Goal: Communication & Community: Answer question/provide support

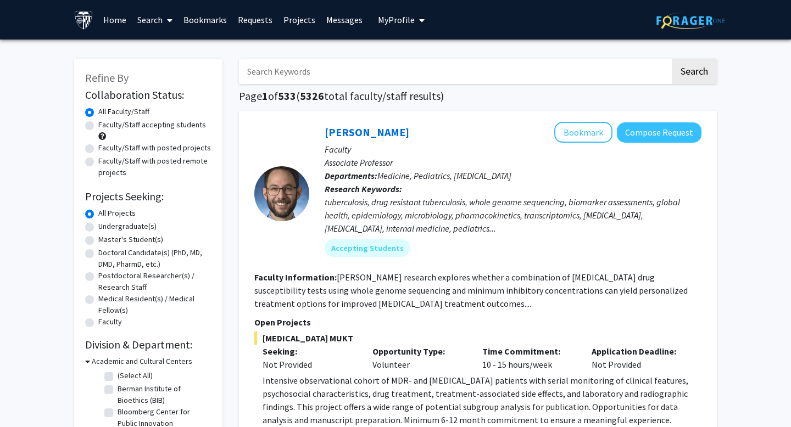
click at [408, 20] on span "My Profile" at bounding box center [396, 19] width 37 height 11
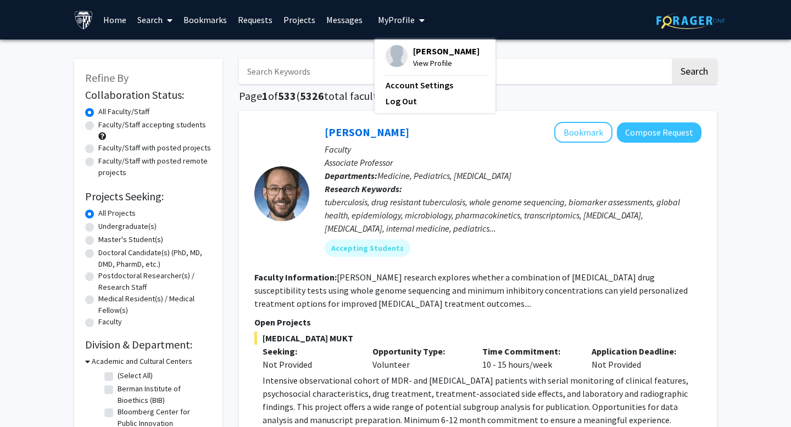
click at [164, 18] on span at bounding box center [168, 20] width 10 height 38
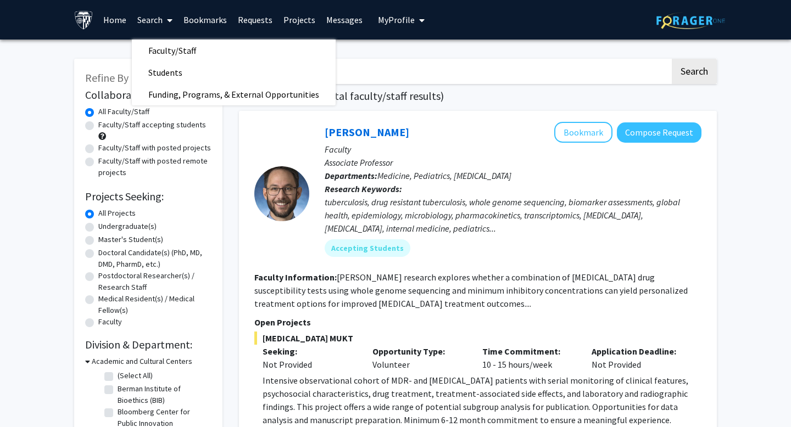
click at [296, 21] on link "Projects" at bounding box center [299, 20] width 43 height 38
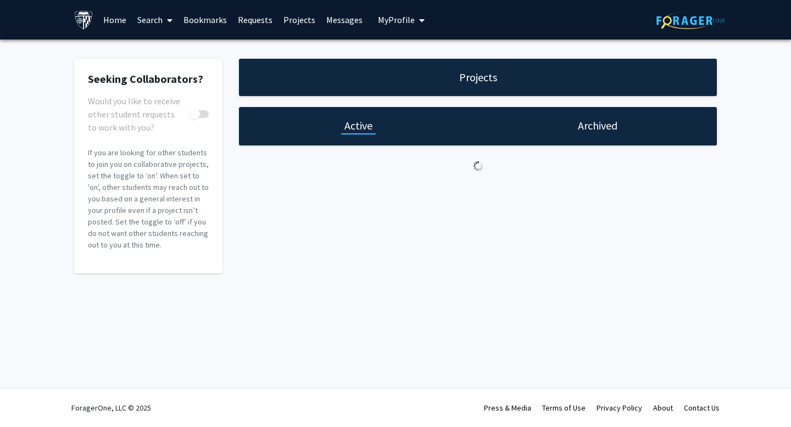
checkbox input "true"
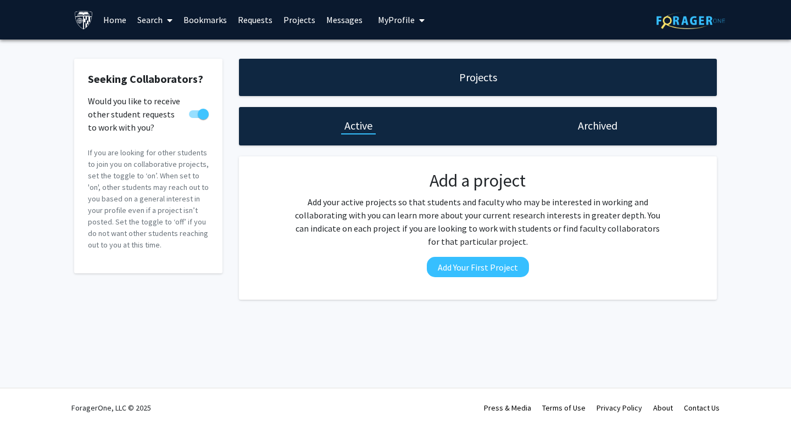
click at [344, 15] on link "Messages" at bounding box center [344, 20] width 47 height 38
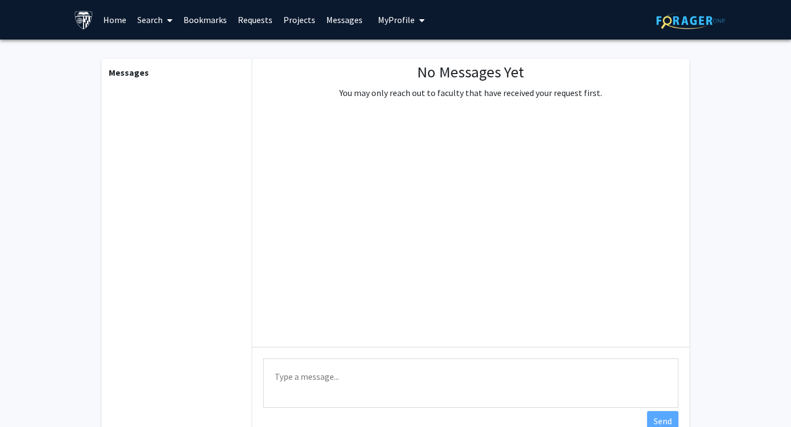
click at [247, 17] on link "Requests" at bounding box center [255, 20] width 46 height 38
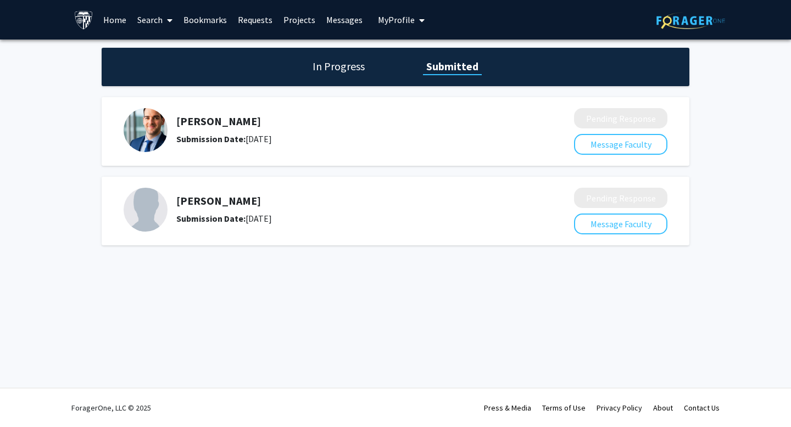
click at [194, 200] on h5 "Letitia Leung" at bounding box center [345, 200] width 339 height 13
click at [184, 200] on h5 "Letitia Leung" at bounding box center [345, 200] width 339 height 13
click at [258, 216] on div "Submission Date: August 24, 2025" at bounding box center [345, 218] width 339 height 13
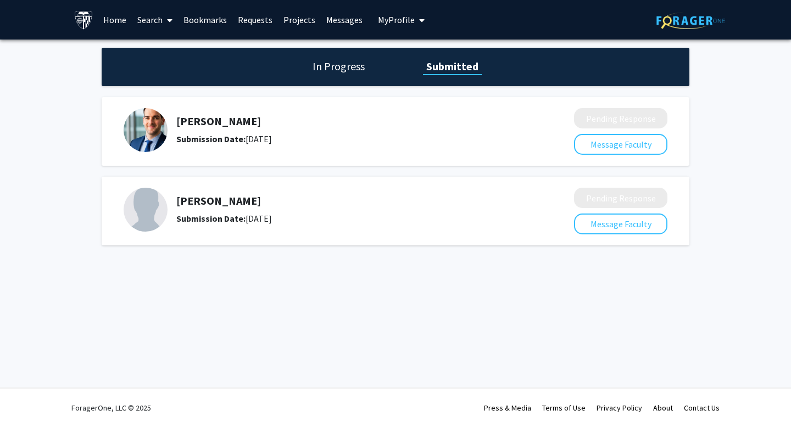
click at [260, 135] on div "Submission Date: August 24, 2025" at bounding box center [345, 138] width 339 height 13
click at [217, 22] on link "Bookmarks" at bounding box center [205, 20] width 54 height 38
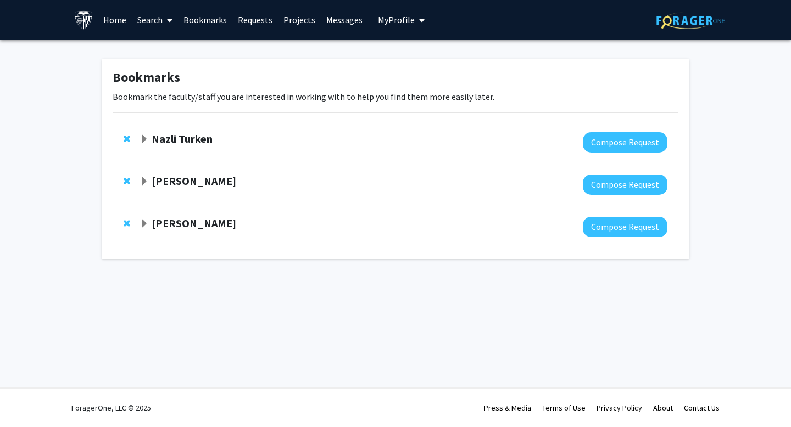
click at [149, 147] on div at bounding box center [403, 142] width 527 height 20
click at [159, 189] on div at bounding box center [403, 185] width 527 height 20
click at [158, 175] on strong "Manuel Hermosilla" at bounding box center [194, 181] width 85 height 14
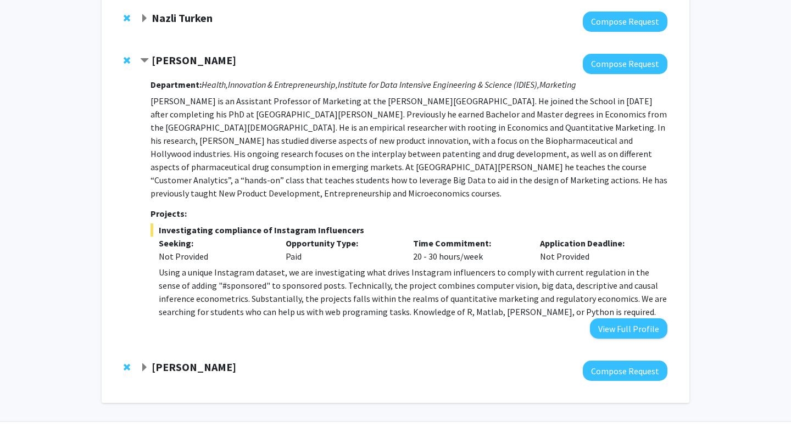
scroll to position [122, 0]
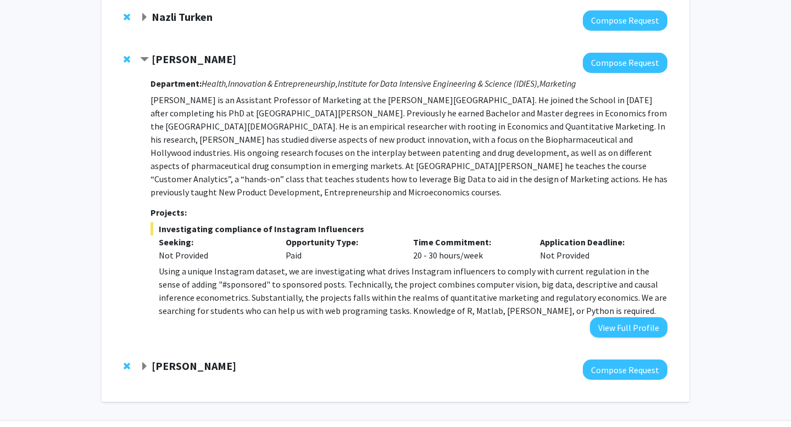
click at [214, 152] on p "Manuel Hermosilla is an Assistant Professor of Marketing at the Carey Business …" at bounding box center [408, 145] width 517 height 105
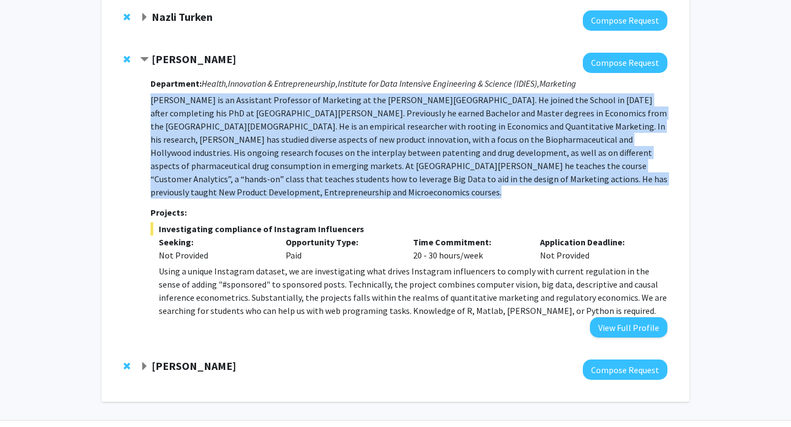
drag, startPoint x: 214, startPoint y: 152, endPoint x: 191, endPoint y: 152, distance: 23.6
click at [214, 152] on p "Manuel Hermosilla is an Assistant Professor of Marketing at the Carey Business …" at bounding box center [408, 145] width 517 height 105
click at [220, 183] on p "Manuel Hermosilla is an Assistant Professor of Marketing at the Carey Business …" at bounding box center [408, 145] width 517 height 105
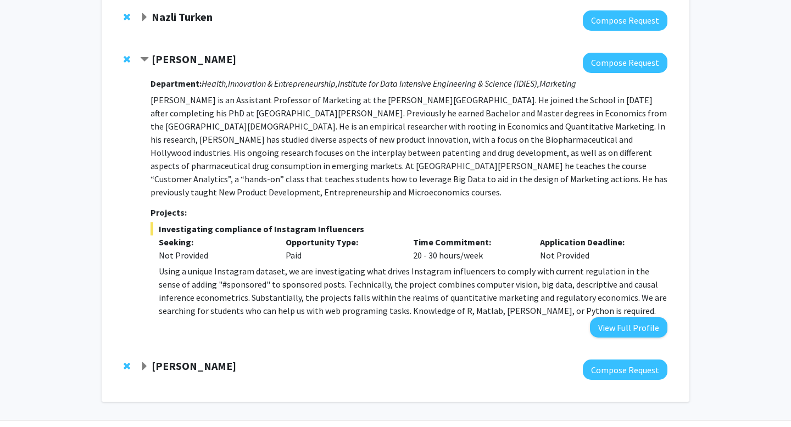
click at [220, 183] on p "Manuel Hermosilla is an Assistant Professor of Marketing at the Carey Business …" at bounding box center [408, 145] width 517 height 105
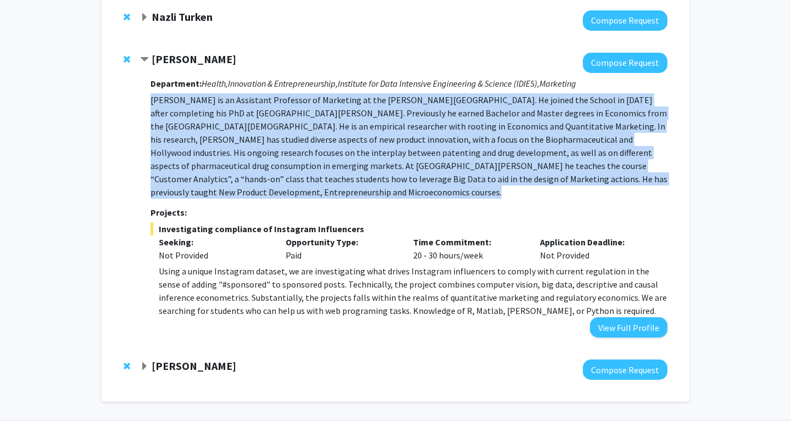
click at [208, 154] on p "Manuel Hermosilla is an Assistant Professor of Marketing at the Carey Business …" at bounding box center [408, 145] width 517 height 105
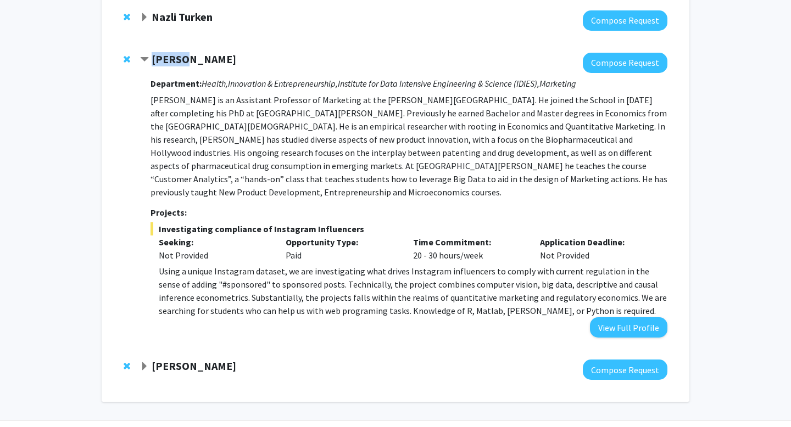
drag, startPoint x: 150, startPoint y: 57, endPoint x: 186, endPoint y: 65, distance: 37.2
click at [186, 65] on div "Manuel Hermosilla" at bounding box center [258, 60] width 237 height 14
copy strong "Manuel"
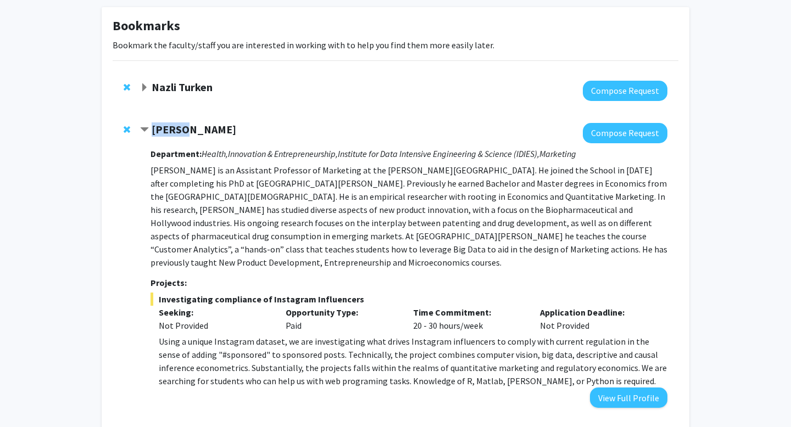
scroll to position [29, 0]
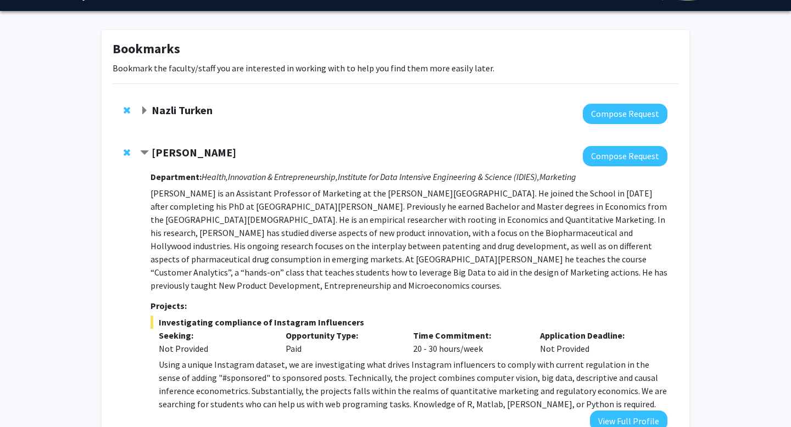
click at [184, 112] on strong "Nazli Turken" at bounding box center [182, 110] width 61 height 14
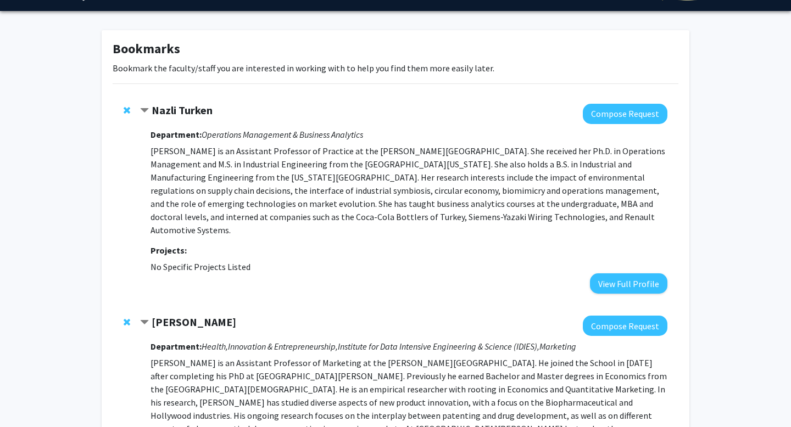
click at [184, 112] on strong "Nazli Turken" at bounding box center [182, 110] width 61 height 14
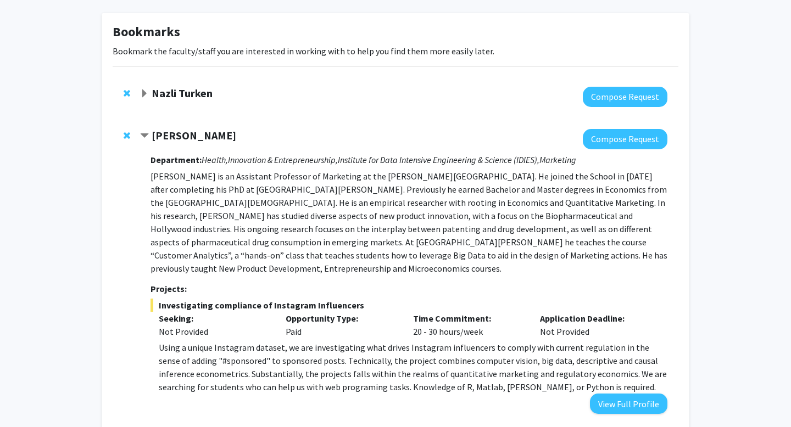
scroll to position [48, 0]
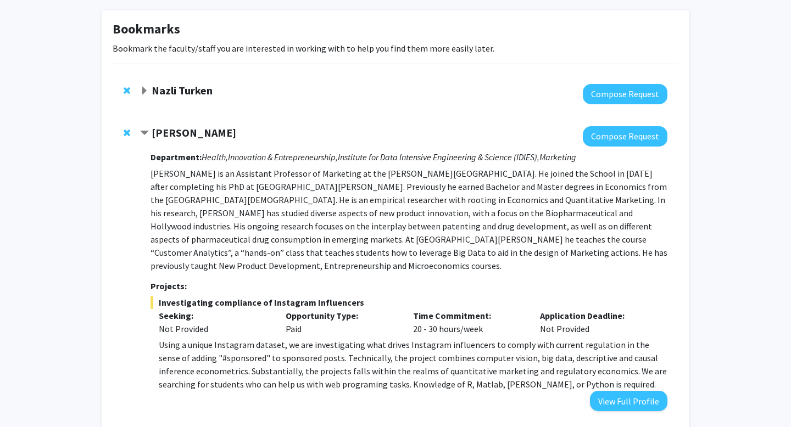
click at [220, 188] on p "Manuel Hermosilla is an Assistant Professor of Marketing at the Carey Business …" at bounding box center [408, 219] width 517 height 105
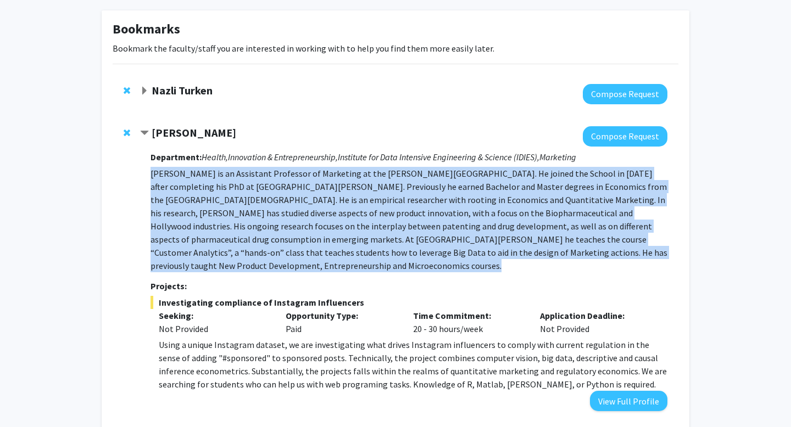
click at [220, 188] on p "Manuel Hermosilla is an Assistant Professor of Marketing at the Carey Business …" at bounding box center [408, 219] width 517 height 105
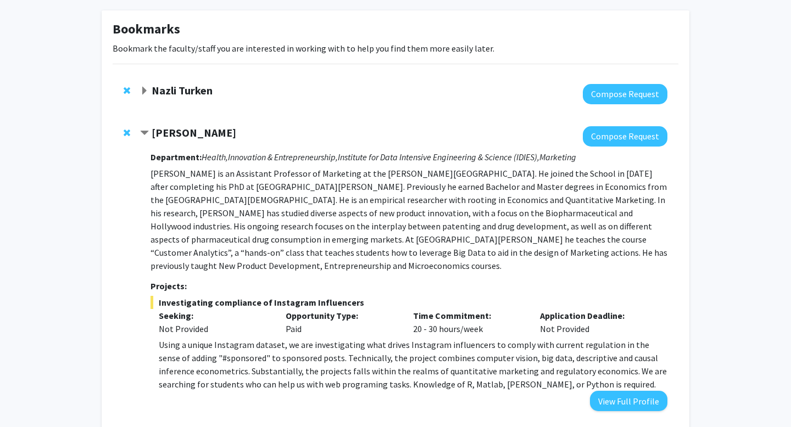
click at [400, 383] on div "Using a unique Instagram dataset, we are investigating what drives Instagram in…" at bounding box center [413, 364] width 508 height 53
click at [396, 379] on div "Using a unique Instagram dataset, we are investigating what drives Instagram in…" at bounding box center [413, 364] width 508 height 53
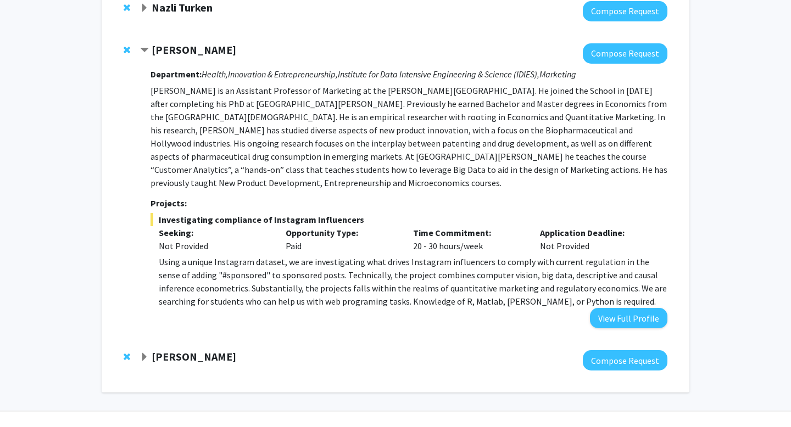
scroll to position [154, 0]
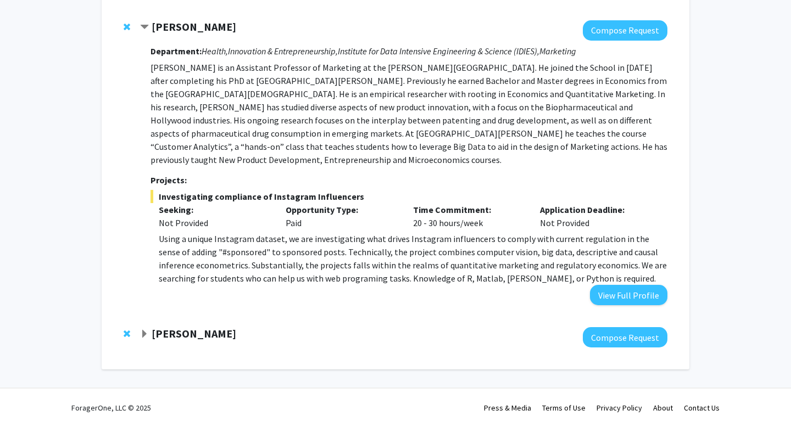
click at [328, 277] on div "Using a unique Instagram dataset, we are investigating what drives Instagram in…" at bounding box center [413, 258] width 508 height 53
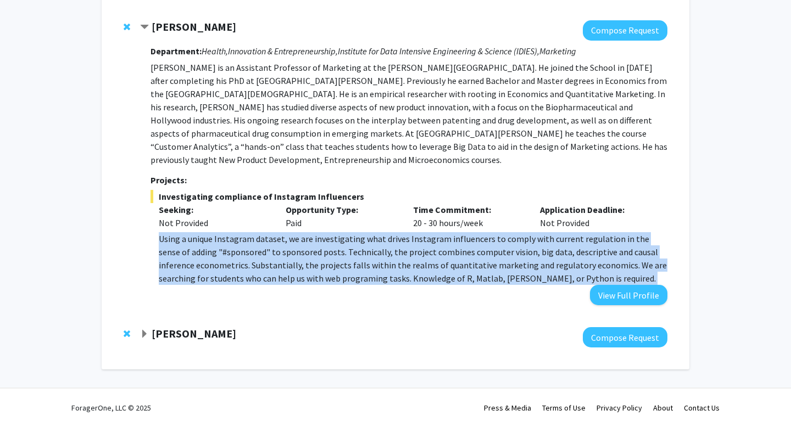
click at [328, 277] on div "Using a unique Instagram dataset, we are investigating what drives Instagram in…" at bounding box center [413, 258] width 508 height 53
click at [303, 273] on div "Using a unique Instagram dataset, we are investigating what drives Instagram in…" at bounding box center [413, 258] width 508 height 53
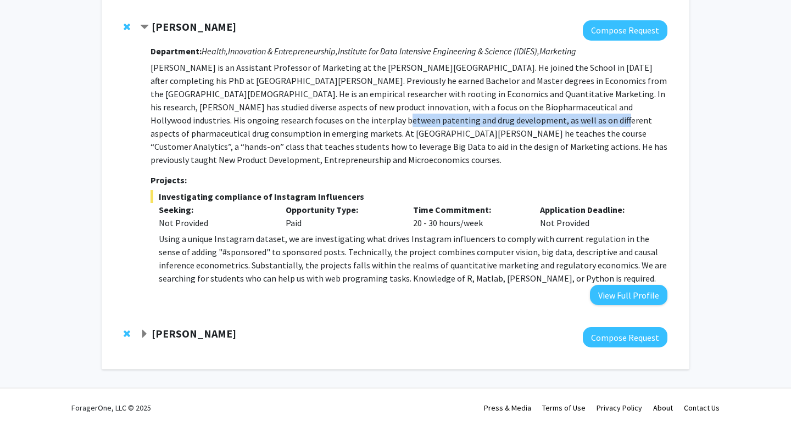
drag, startPoint x: 219, startPoint y: 119, endPoint x: 444, endPoint y: 119, distance: 224.6
click at [444, 119] on p "Manuel Hermosilla is an Assistant Professor of Marketing at the Carey Business …" at bounding box center [408, 113] width 517 height 105
drag, startPoint x: 444, startPoint y: 119, endPoint x: 441, endPoint y: 103, distance: 16.7
click at [444, 119] on p "Manuel Hermosilla is an Assistant Professor of Marketing at the Carey Business …" at bounding box center [408, 113] width 517 height 105
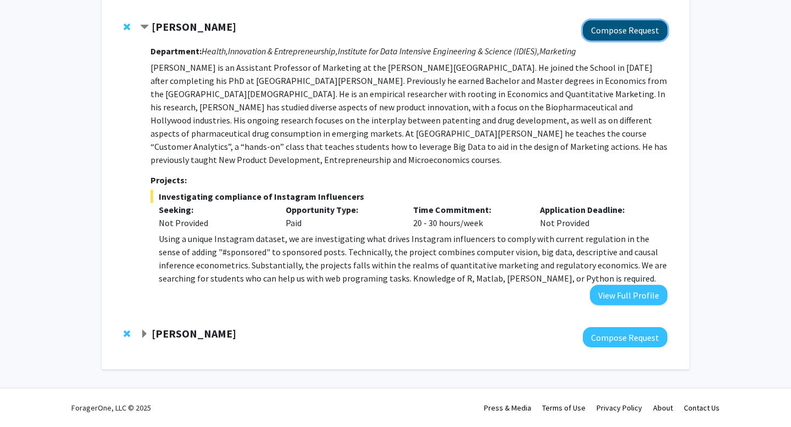
click at [629, 31] on button "Compose Request" at bounding box center [625, 30] width 85 height 20
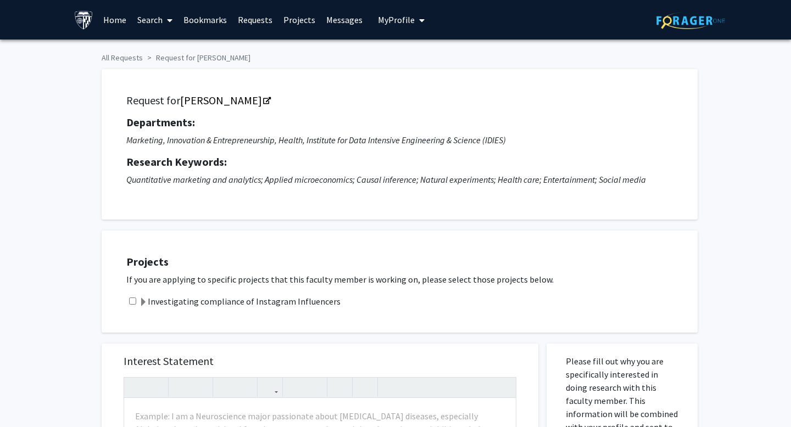
scroll to position [283, 0]
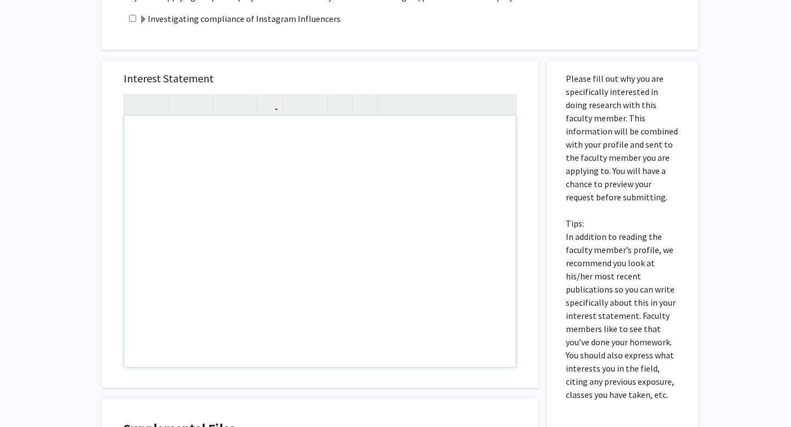
click at [248, 158] on div "Note to users with screen readers: Please press Alt+0 or Option+0 to deactivate…" at bounding box center [320, 241] width 392 height 251
paste div "Note to users with screen readers: Please press Alt+0 or Option+0 to deactivate…"
type textarea "<p>Hi Letitia:&nbsp;</p><p>My name is Zifeng Xu, a master’s student in Chemical…"
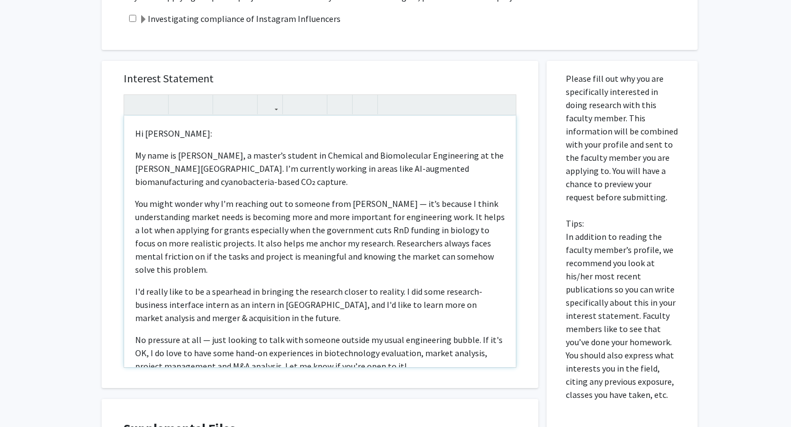
click at [148, 133] on p "Hi Letitia:" at bounding box center [320, 133] width 370 height 13
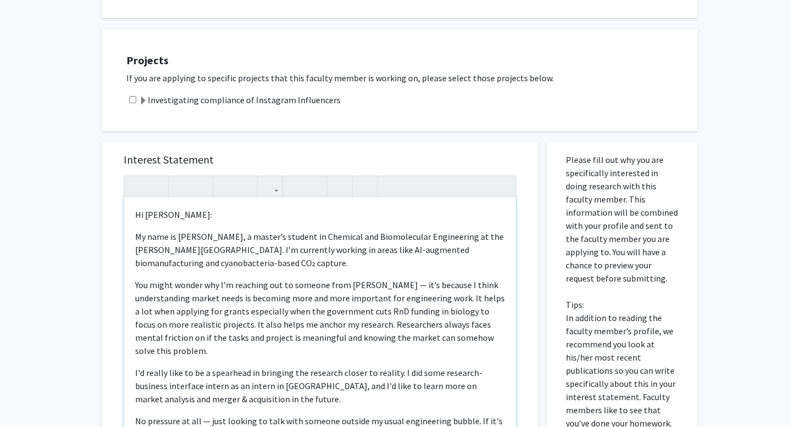
scroll to position [202, 0]
click at [217, 311] on p "You might wonder why I’m reaching out to someone from Carey — it’s because I th…" at bounding box center [320, 317] width 370 height 79
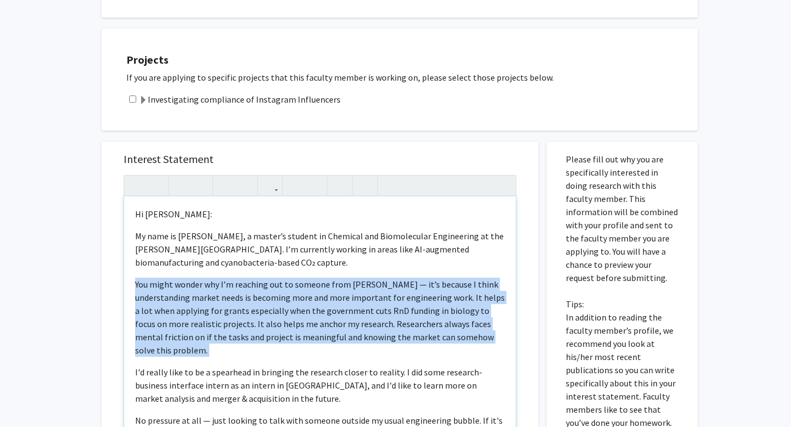
click at [217, 311] on p "You might wonder why I’m reaching out to someone from Carey — it’s because I th…" at bounding box center [320, 317] width 370 height 79
click at [196, 311] on p "You might wonder why I’m reaching out to someone from Carey — it’s because I th…" at bounding box center [320, 317] width 370 height 79
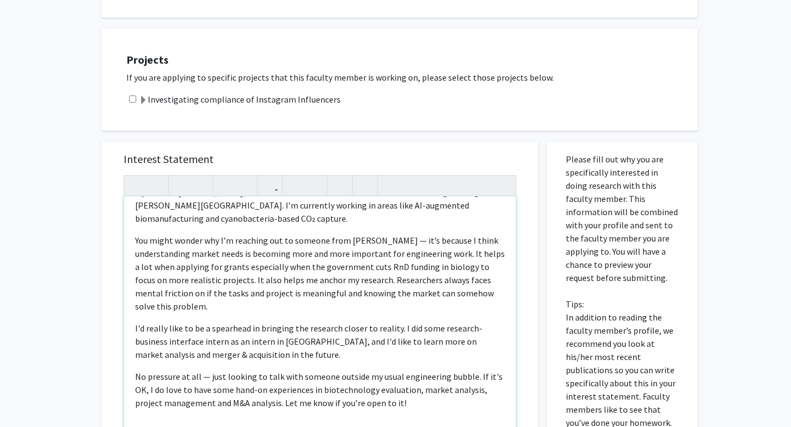
scroll to position [46, 0]
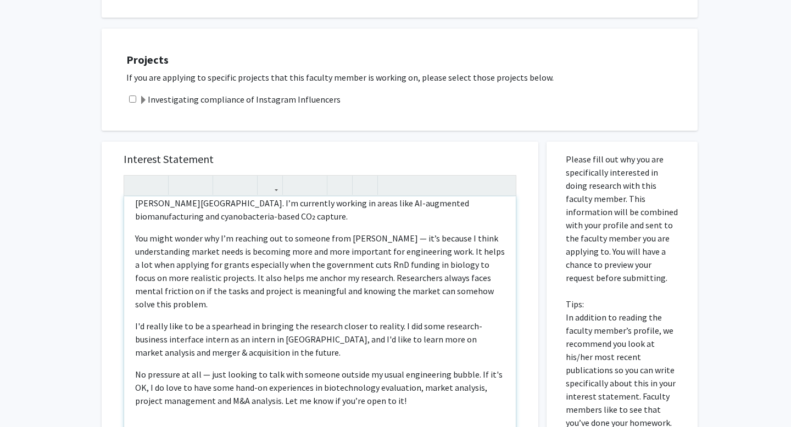
click at [201, 272] on p "You might wonder why I’m reaching out to someone from Carey — it’s because I th…" at bounding box center [320, 271] width 370 height 79
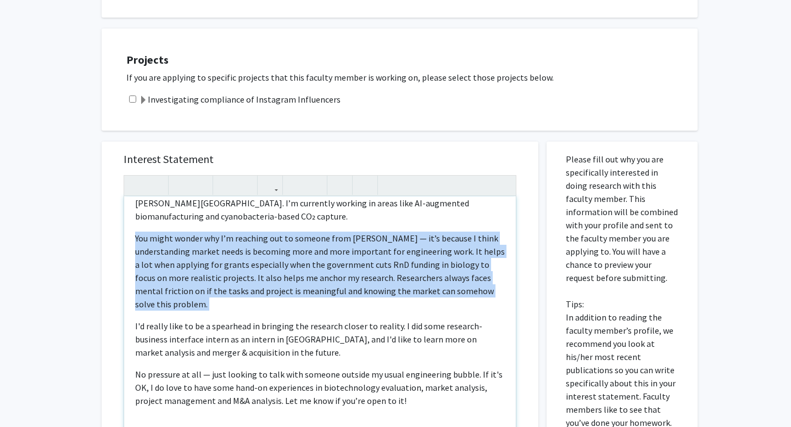
drag, startPoint x: 201, startPoint y: 272, endPoint x: 200, endPoint y: 284, distance: 12.6
click at [201, 272] on p "You might wonder why I’m reaching out to someone from Carey — it’s because I th…" at bounding box center [320, 271] width 370 height 79
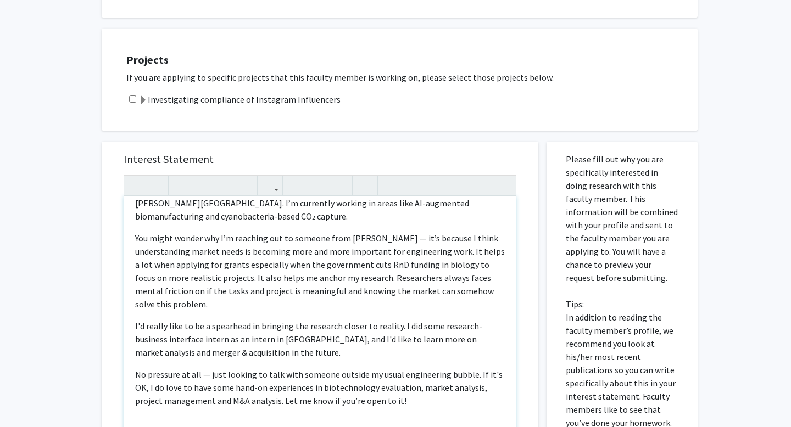
click at [202, 320] on p "I'd really like to be a spearhead in bringing the research closer to reality. I…" at bounding box center [320, 340] width 370 height 40
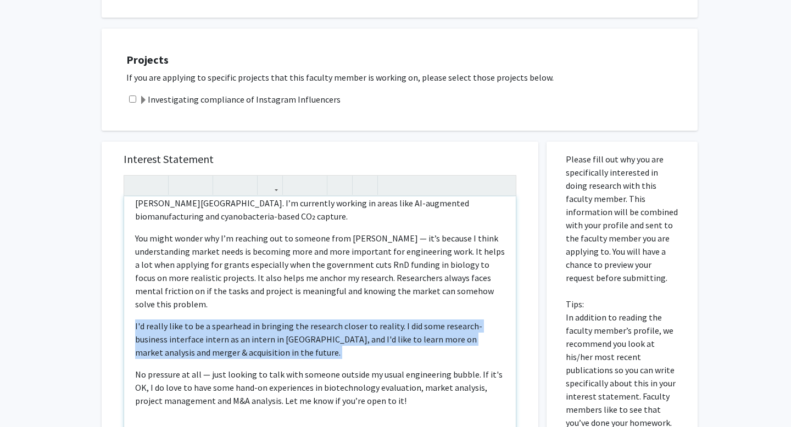
click at [202, 320] on p "I'd really like to be a spearhead in bringing the research closer to reality. I…" at bounding box center [320, 340] width 370 height 40
click at [188, 320] on p "I'd really like to be a spearhead in bringing the research closer to reality. I…" at bounding box center [320, 340] width 370 height 40
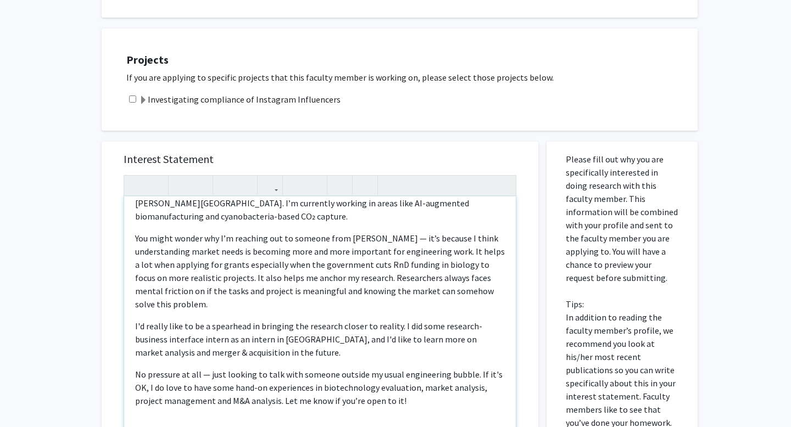
click at [242, 334] on p "I'd really like to be a spearhead in bringing the research closer to reality. I…" at bounding box center [320, 340] width 370 height 40
click at [255, 336] on p "I'd really like to be a spearhead in bringing the research closer to reality. I…" at bounding box center [320, 340] width 370 height 40
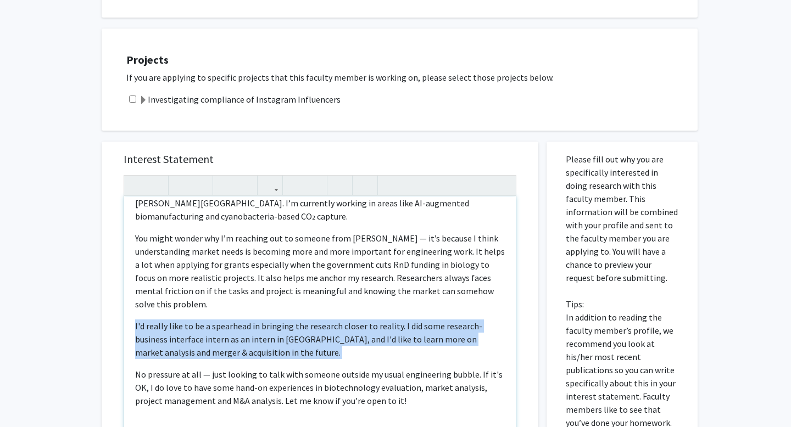
click at [255, 336] on p "I'd really like to be a spearhead in bringing the research closer to reality. I…" at bounding box center [320, 340] width 370 height 40
click at [252, 342] on p "I'd really like to be a spearhead in bringing the research closer to reality. I…" at bounding box center [320, 340] width 370 height 40
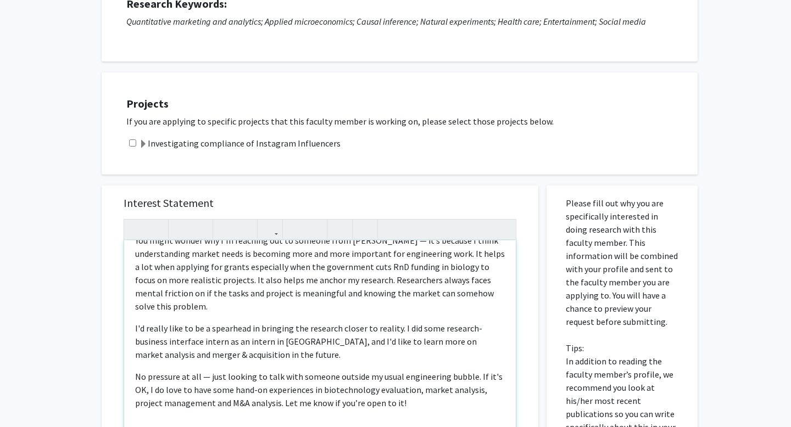
scroll to position [91, 0]
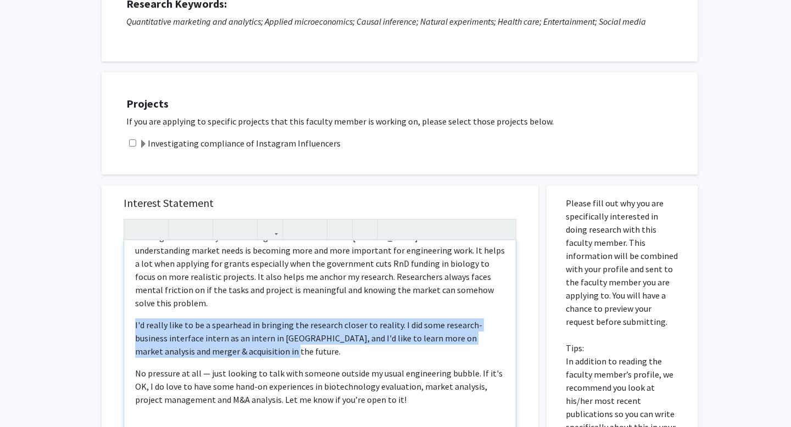
drag, startPoint x: 230, startPoint y: 335, endPoint x: 130, endPoint y: 311, distance: 102.8
click at [130, 311] on div "Hi Manuel: My name is Zifeng Xu, a master’s student in Chemical and Biomolecula…" at bounding box center [320, 366] width 392 height 251
click at [131, 311] on div "Hi Manuel: My name is Zifeng Xu, a master’s student in Chemical and Biomolecula…" at bounding box center [320, 366] width 392 height 251
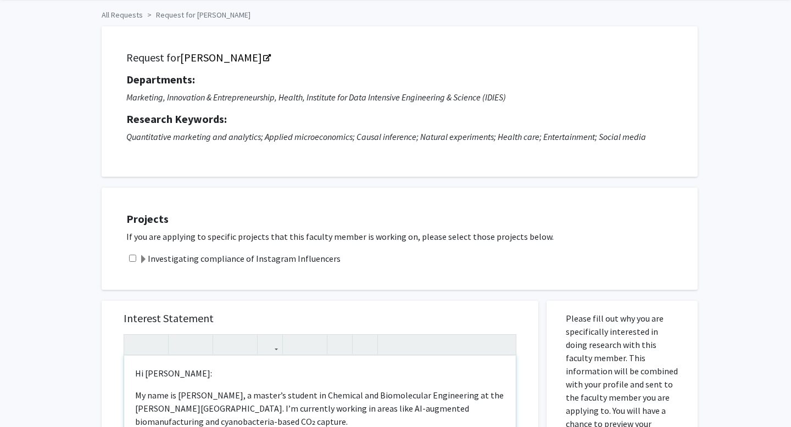
scroll to position [41, 0]
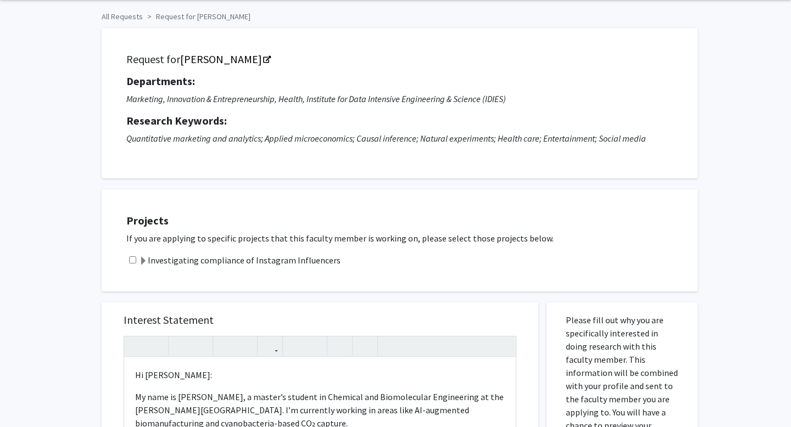
click at [211, 136] on icon "Quantitative marketing and analytics; Applied microeconomics; Causal inference;…" at bounding box center [385, 138] width 519 height 11
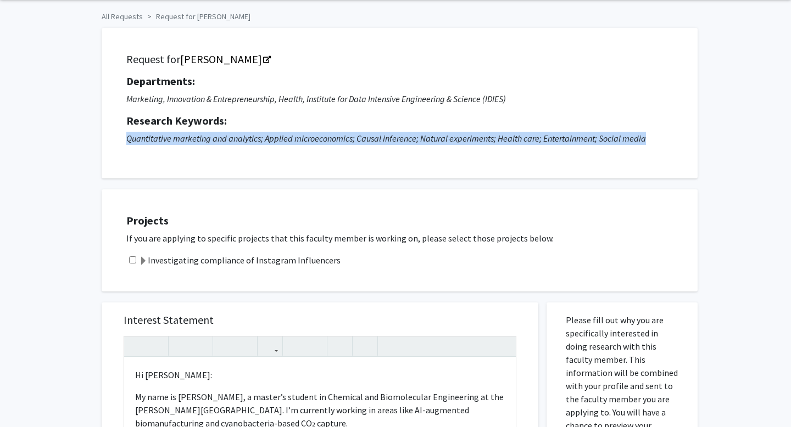
click at [211, 136] on icon "Quantitative marketing and analytics; Applied microeconomics; Causal inference;…" at bounding box center [385, 138] width 519 height 11
click at [200, 136] on icon "Quantitative marketing and analytics; Applied microeconomics; Causal inference;…" at bounding box center [385, 138] width 519 height 11
drag, startPoint x: 308, startPoint y: 136, endPoint x: 435, endPoint y: 150, distance: 128.2
click at [437, 150] on div "Request for Manuel Hermosilla Departments: Marketing, Innovation & Entrepreneur…" at bounding box center [399, 103] width 568 height 123
click at [432, 134] on icon "Quantitative marketing and analytics; Applied microeconomics; Causal inference;…" at bounding box center [385, 138] width 519 height 11
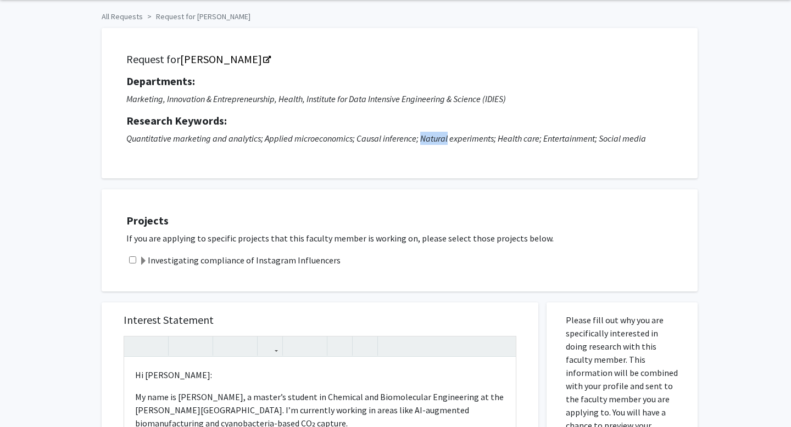
click at [432, 134] on icon "Quantitative marketing and analytics; Applied microeconomics; Causal inference;…" at bounding box center [385, 138] width 519 height 11
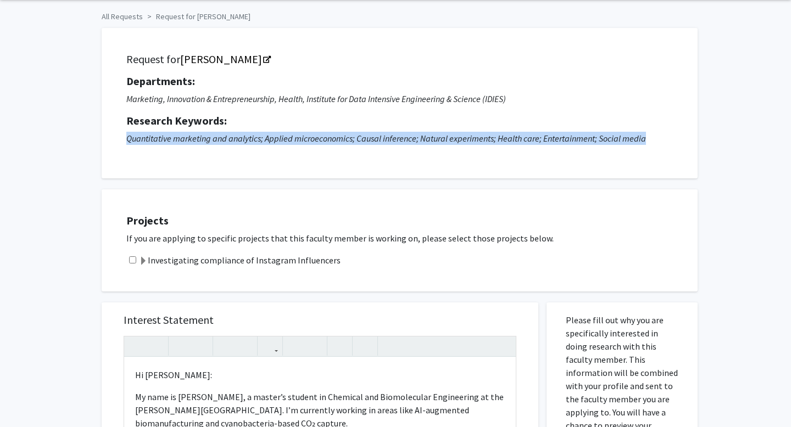
click at [432, 134] on icon "Quantitative marketing and analytics; Applied microeconomics; Causal inference;…" at bounding box center [385, 138] width 519 height 11
click at [422, 134] on icon "Quantitative marketing and analytics; Applied microeconomics; Causal inference;…" at bounding box center [385, 138] width 519 height 11
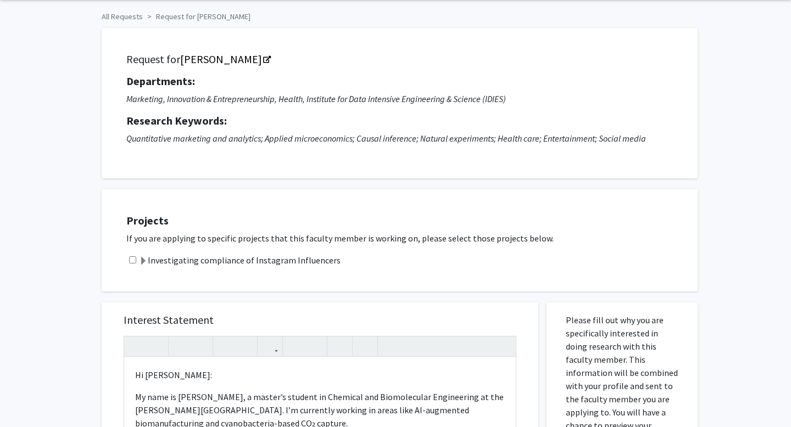
click at [256, 234] on p "If you are applying to specific projects that this faculty member is working on…" at bounding box center [406, 238] width 560 height 13
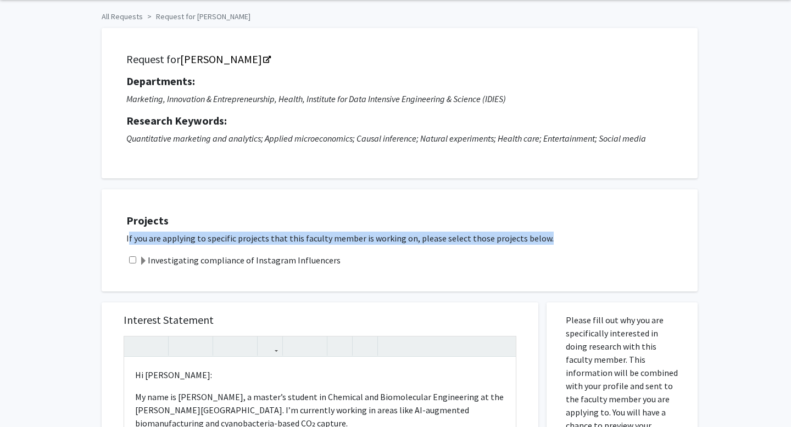
click at [256, 234] on p "If you are applying to specific projects that this faculty member is working on…" at bounding box center [406, 238] width 560 height 13
click at [244, 234] on p "If you are applying to specific projects that this faculty member is working on…" at bounding box center [406, 238] width 560 height 13
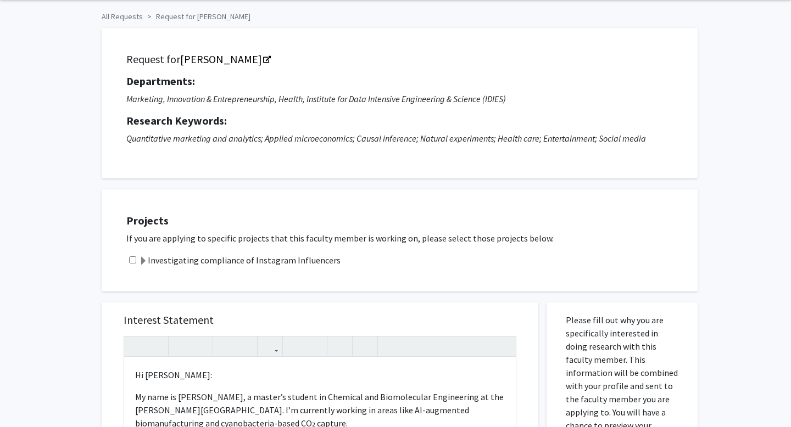
click at [244, 234] on p "If you are applying to specific projects that this faculty member is working on…" at bounding box center [406, 238] width 560 height 13
click at [146, 258] on span at bounding box center [143, 261] width 9 height 9
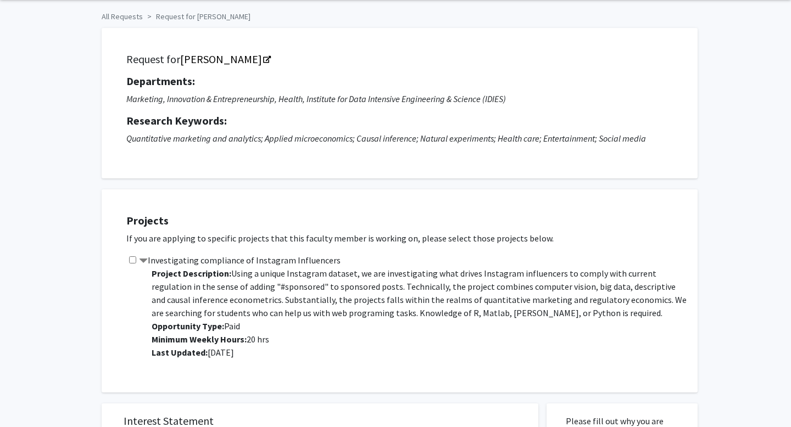
click at [146, 259] on span at bounding box center [143, 261] width 9 height 9
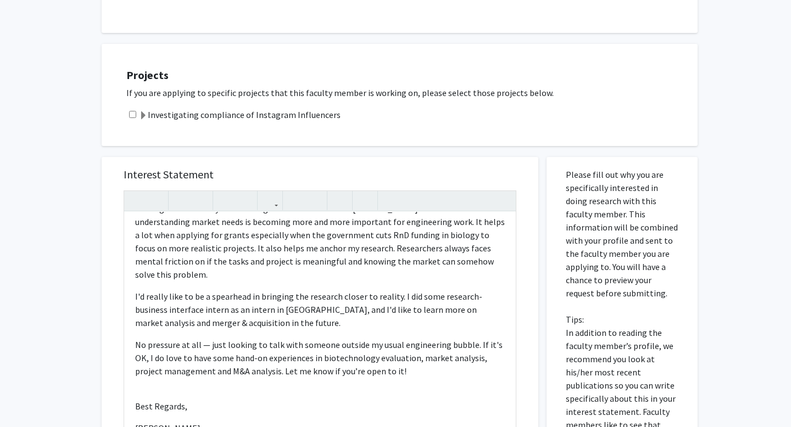
scroll to position [203, 0]
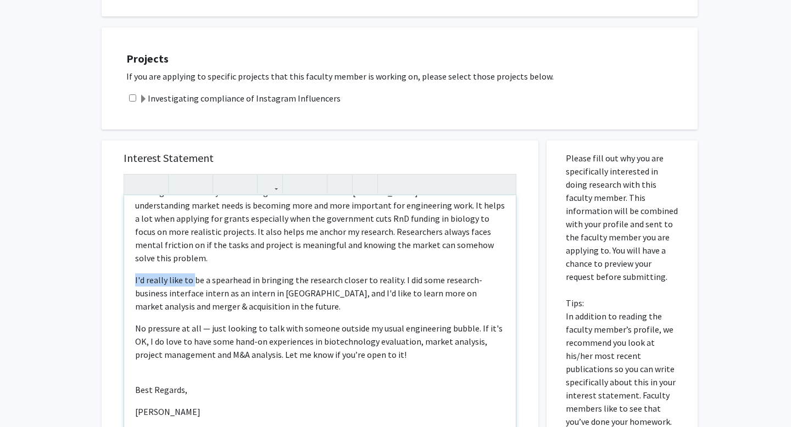
drag, startPoint x: 191, startPoint y: 267, endPoint x: 105, endPoint y: 267, distance: 85.7
click at [105, 267] on div "Interest Statement Hi Manuel: My name is Zifeng Xu, a master’s student in Chemi…" at bounding box center [320, 304] width 437 height 327
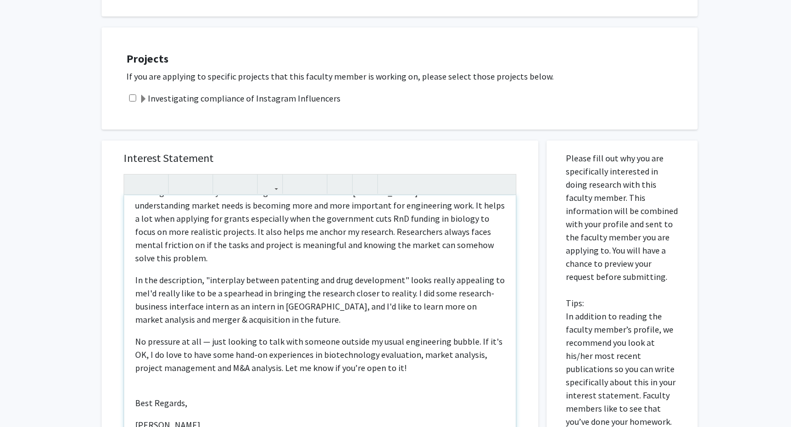
type textarea "<p>Hi Manuel:&nbsp;</p><p>My name is Zifeng Xu, a master’s student in Chemical …"
click at [175, 281] on p "In the description, "interplay between patenting and drug development" looks re…" at bounding box center [320, 299] width 370 height 53
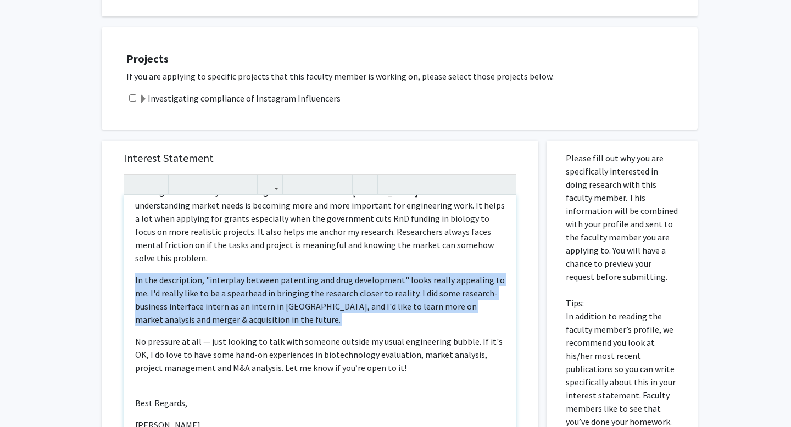
click at [175, 281] on p "In the description, "interplay between patenting and drug development" looks re…" at bounding box center [320, 299] width 370 height 53
click at [175, 282] on p "In the description, "interplay between patenting and drug development" looks re…" at bounding box center [320, 299] width 370 height 53
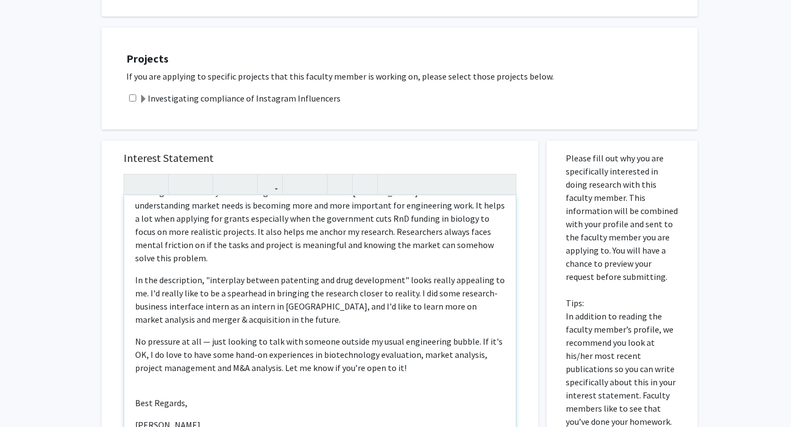
scroll to position [104, 0]
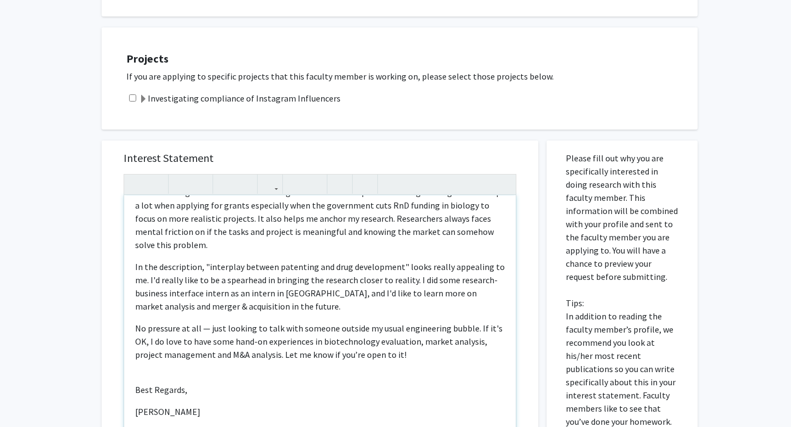
click at [177, 260] on p "In the description, "interplay between patenting and drug development" looks re…" at bounding box center [320, 286] width 370 height 53
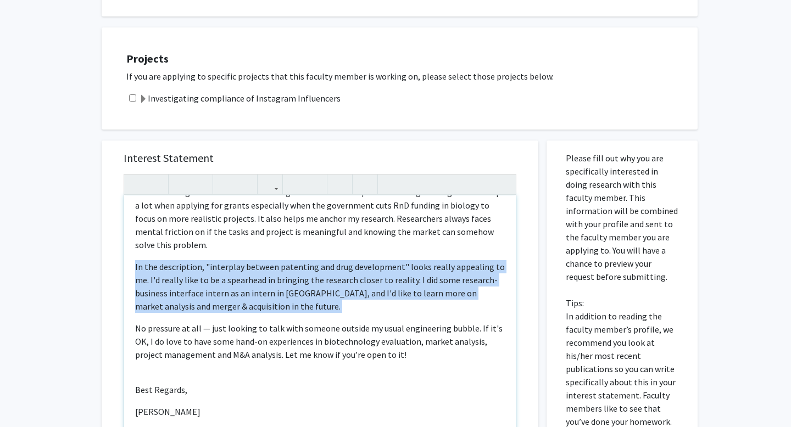
click at [177, 260] on p "In the description, "interplay between patenting and drug development" looks re…" at bounding box center [320, 286] width 370 height 53
click at [170, 267] on p "In the description, "interplay between patenting and drug development" looks re…" at bounding box center [320, 286] width 370 height 53
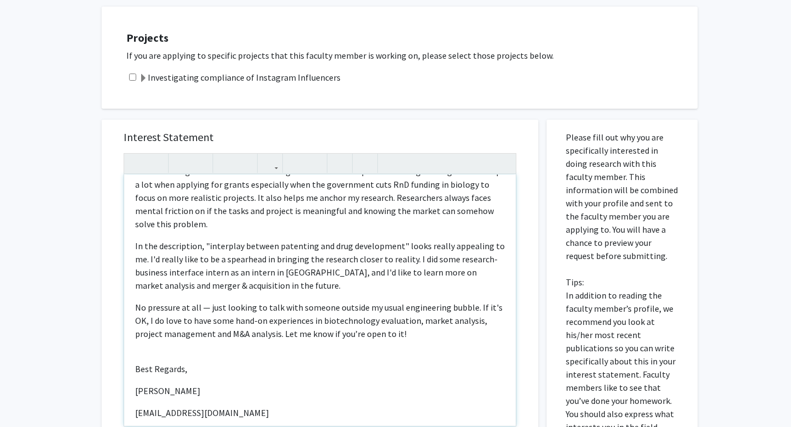
scroll to position [231, 0]
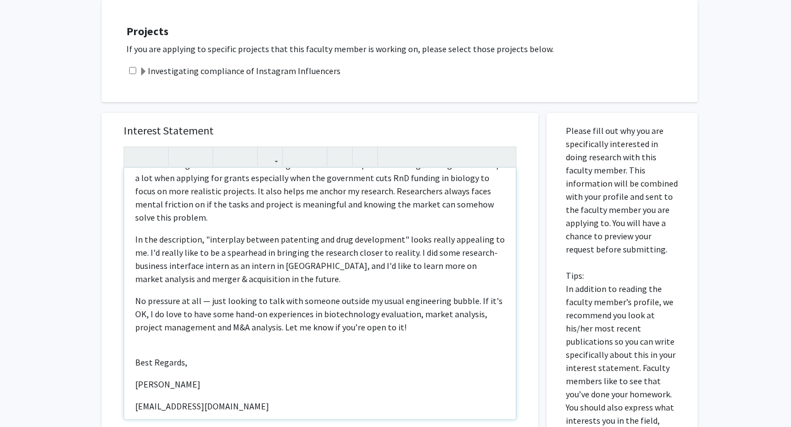
click at [171, 268] on p "In the description, "interplay between patenting and drug development" looks re…" at bounding box center [320, 259] width 370 height 53
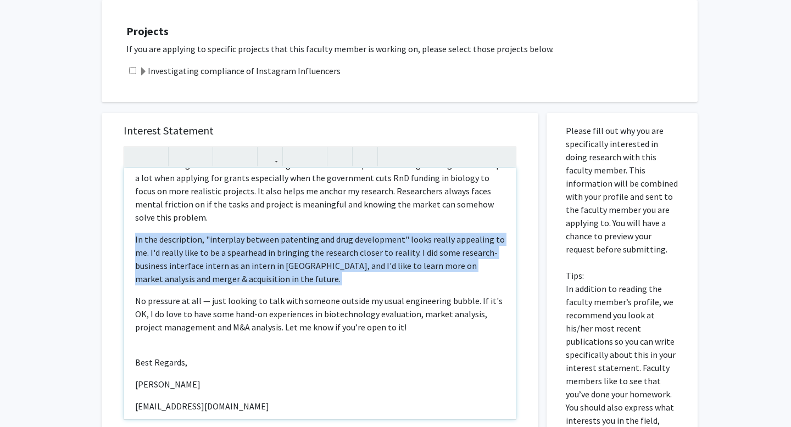
click at [171, 268] on p "In the description, "interplay between patenting and drug development" looks re…" at bounding box center [320, 259] width 370 height 53
click at [173, 260] on p "In the description, "interplay between patenting and drug development" looks re…" at bounding box center [320, 259] width 370 height 53
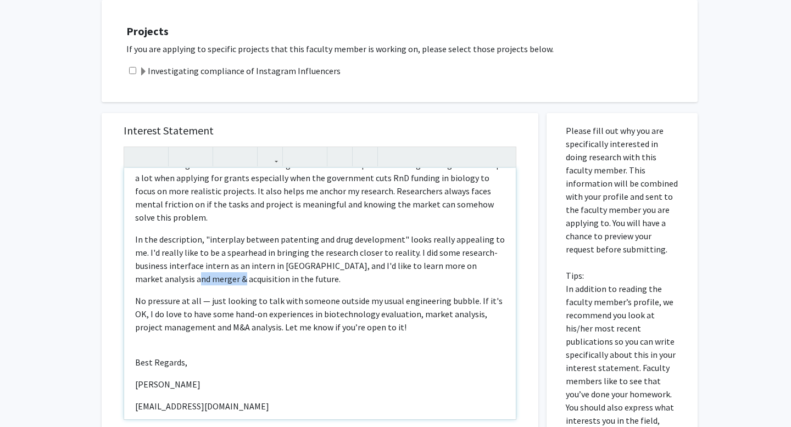
click at [173, 260] on p "In the description, "interplay between patenting and drug development" looks re…" at bounding box center [320, 259] width 370 height 53
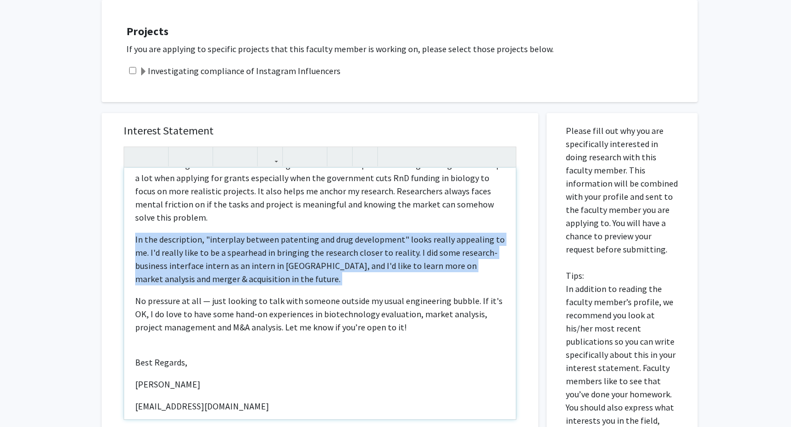
click at [173, 260] on p "In the description, "interplay between patenting and drug development" looks re…" at bounding box center [320, 259] width 370 height 53
click at [164, 260] on p "In the description, "interplay between patenting and drug development" looks re…" at bounding box center [320, 259] width 370 height 53
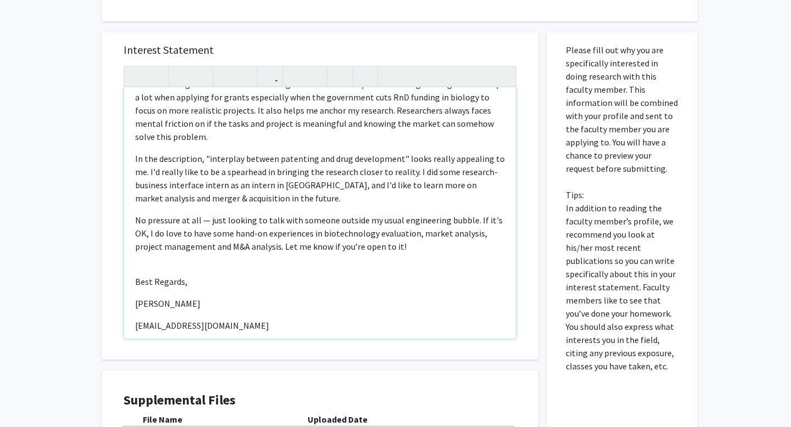
scroll to position [313, 0]
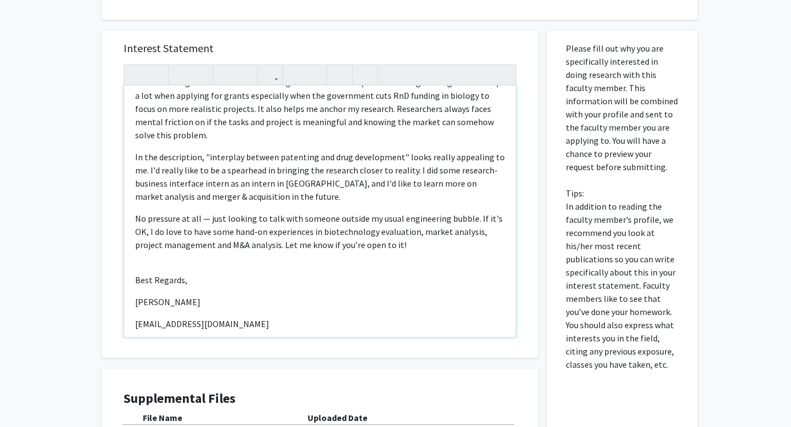
click at [164, 273] on p "Best Regards," at bounding box center [320, 279] width 370 height 13
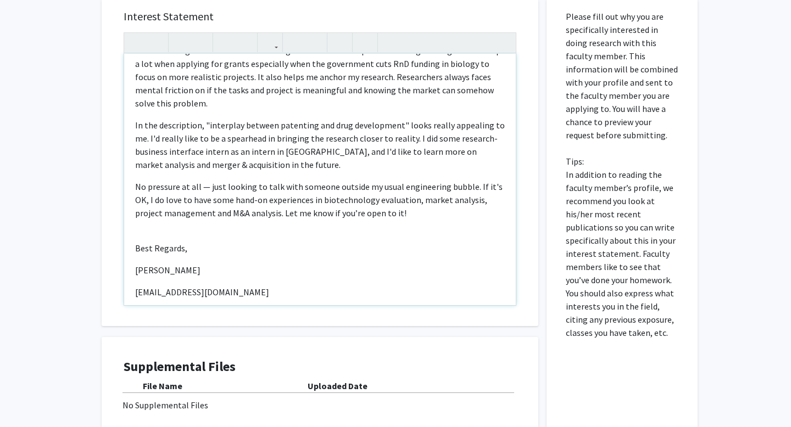
click at [160, 180] on p "No pressure at all — just looking to talk with someone outside my usual enginee…" at bounding box center [320, 200] width 370 height 40
click at [157, 180] on p "No pressure at all — just looking to talk with someone outside my usual enginee…" at bounding box center [320, 200] width 370 height 40
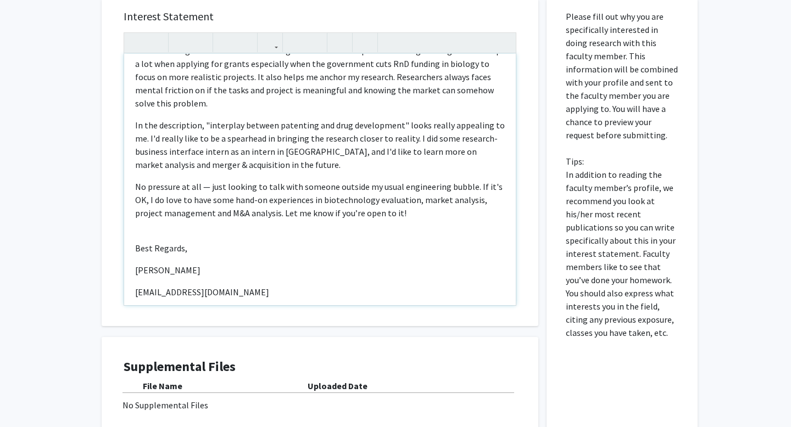
click at [157, 180] on p "No pressure at all — just looking to talk with someone outside my usual enginee…" at bounding box center [320, 200] width 370 height 40
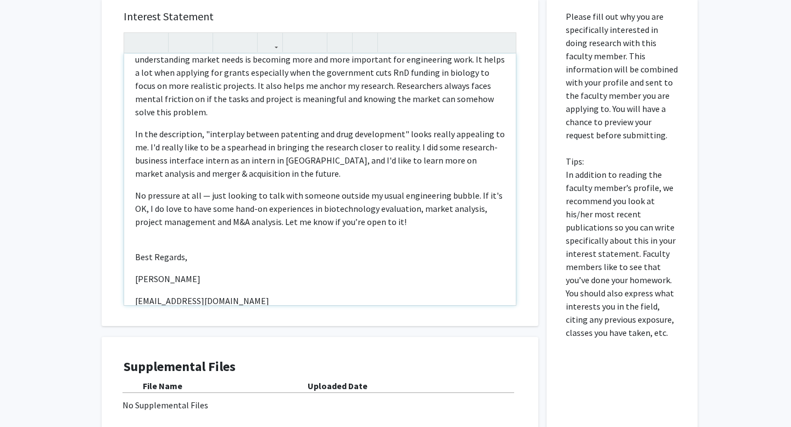
scroll to position [92, 0]
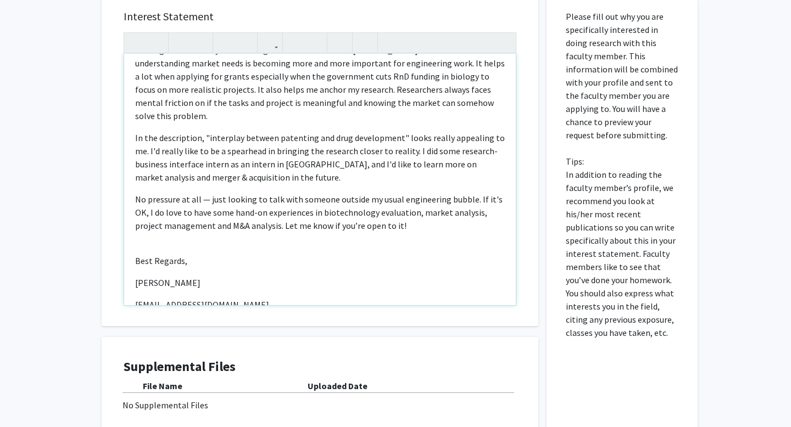
click at [171, 143] on p "In the description, "interplay between patenting and drug development" looks re…" at bounding box center [320, 157] width 370 height 53
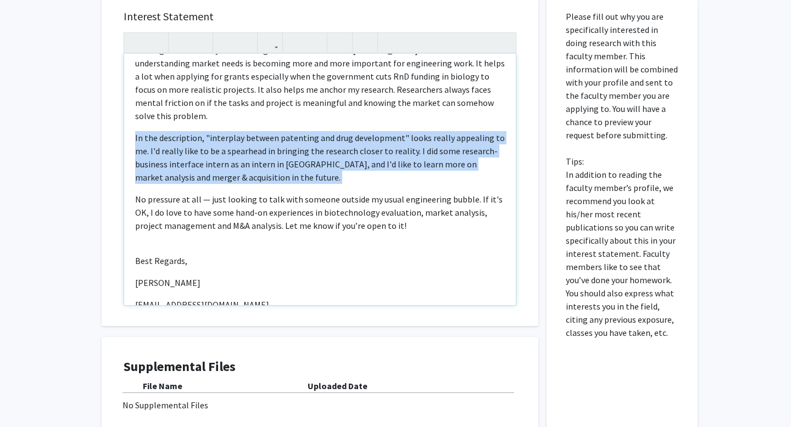
click at [171, 143] on p "In the description, "interplay between patenting and drug development" looks re…" at bounding box center [320, 157] width 370 height 53
click at [164, 143] on p "In the description, "interplay between patenting and drug development" looks re…" at bounding box center [320, 157] width 370 height 53
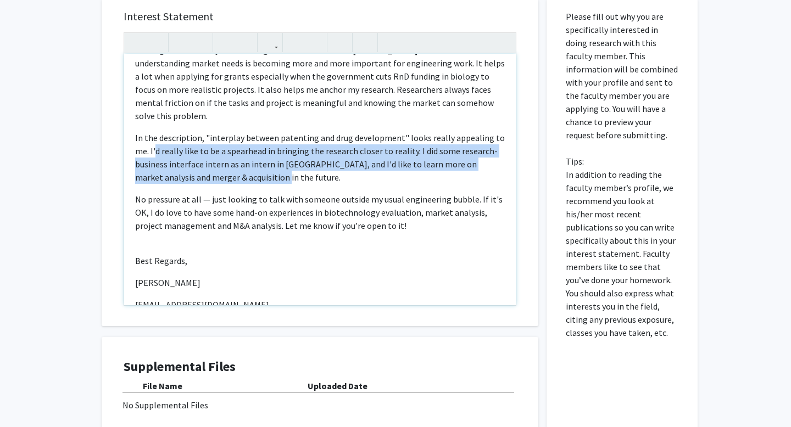
drag, startPoint x: 156, startPoint y: 141, endPoint x: 254, endPoint y: 161, distance: 100.3
click at [254, 160] on p "In the description, "interplay between patenting and drug development" looks re…" at bounding box center [320, 157] width 370 height 53
click at [254, 161] on p "In the description, "interplay between patenting and drug development" looks re…" at bounding box center [320, 157] width 370 height 53
drag, startPoint x: 262, startPoint y: 162, endPoint x: 150, endPoint y: 133, distance: 115.2
click at [150, 133] on p "In the description, "interplay between patenting and drug development" looks re…" at bounding box center [320, 157] width 370 height 53
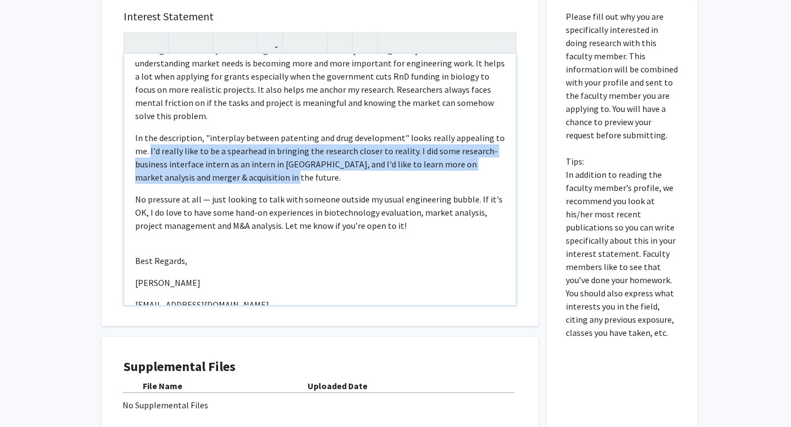
click at [150, 133] on p "In the description, "interplay between patenting and drug development" looks re…" at bounding box center [320, 157] width 370 height 53
drag, startPoint x: 148, startPoint y: 133, endPoint x: 254, endPoint y: 182, distance: 116.7
click at [254, 182] on div "Hi Manuel: My name is Zifeng Xu, a master’s student in Chemical and Biomolecula…" at bounding box center [320, 179] width 392 height 251
click at [242, 158] on p "In the description, "interplay between patenting and drug development" looks re…" at bounding box center [320, 157] width 370 height 53
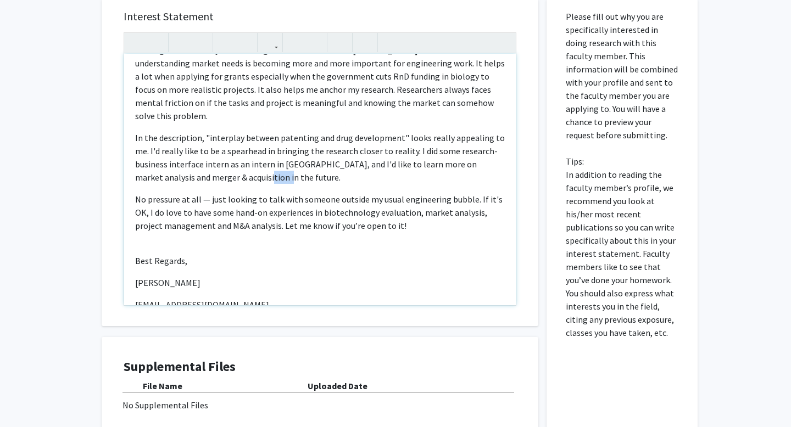
click at [242, 158] on p "In the description, "interplay between patenting and drug development" looks re…" at bounding box center [320, 157] width 370 height 53
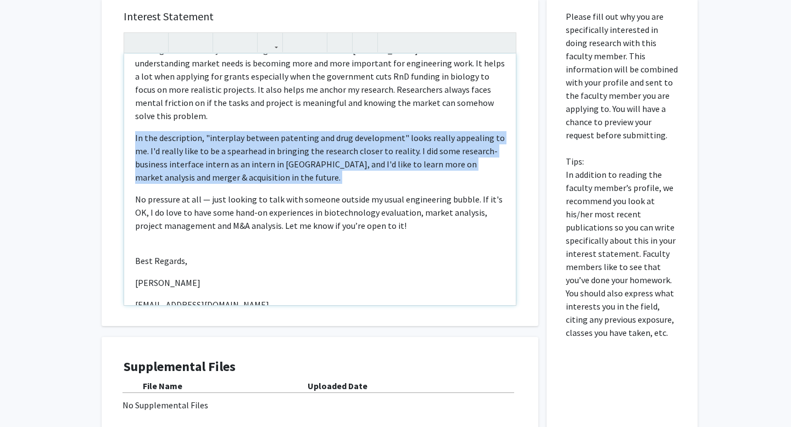
click at [242, 158] on p "In the description, "interplay between patenting and drug development" looks re…" at bounding box center [320, 157] width 370 height 53
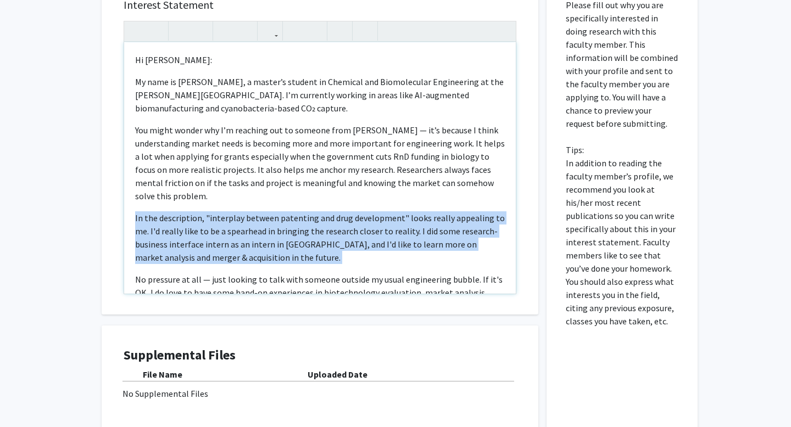
scroll to position [460, 0]
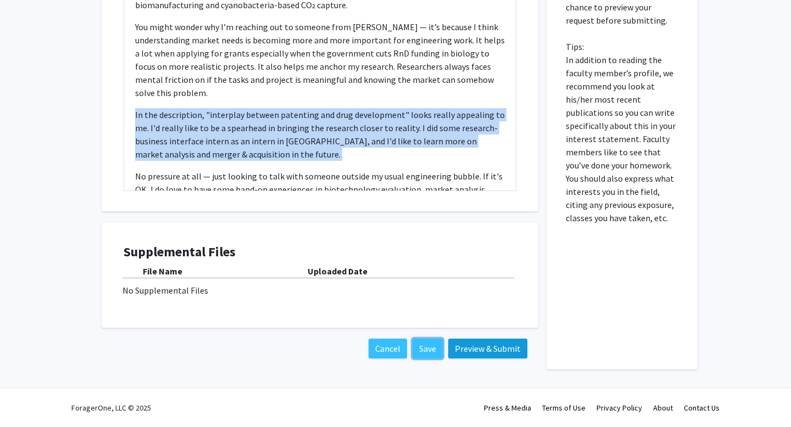
drag, startPoint x: 436, startPoint y: 349, endPoint x: 513, endPoint y: 349, distance: 76.9
click at [513, 349] on div "Cancel Save Preview & Submit" at bounding box center [320, 349] width 415 height 20
click at [490, 348] on button "Preview & Submit" at bounding box center [487, 349] width 79 height 20
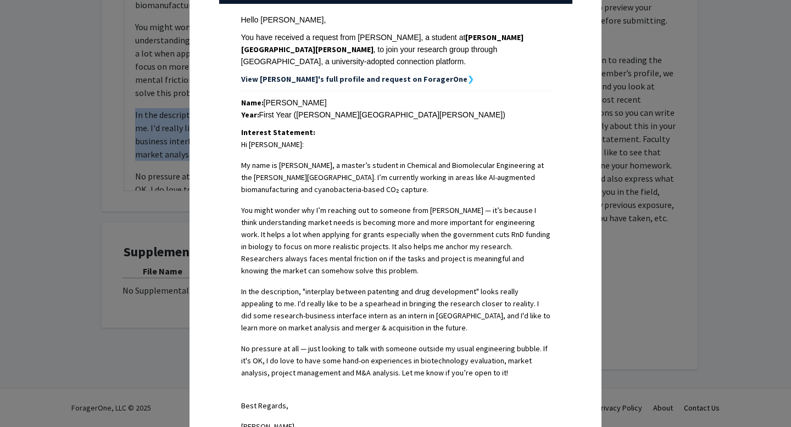
scroll to position [377, 0]
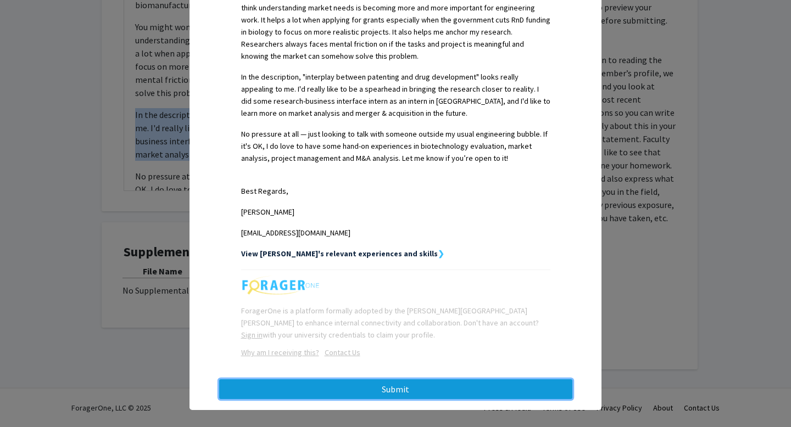
click at [446, 381] on button "Submit" at bounding box center [395, 389] width 353 height 20
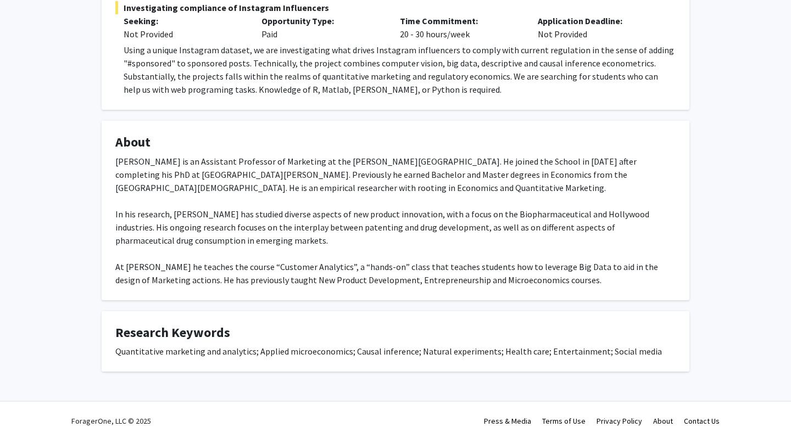
scroll to position [245, 0]
click at [271, 206] on div "Manuel Hermosilla is an Assistant Professor of Marketing at the Carey Business …" at bounding box center [395, 221] width 560 height 132
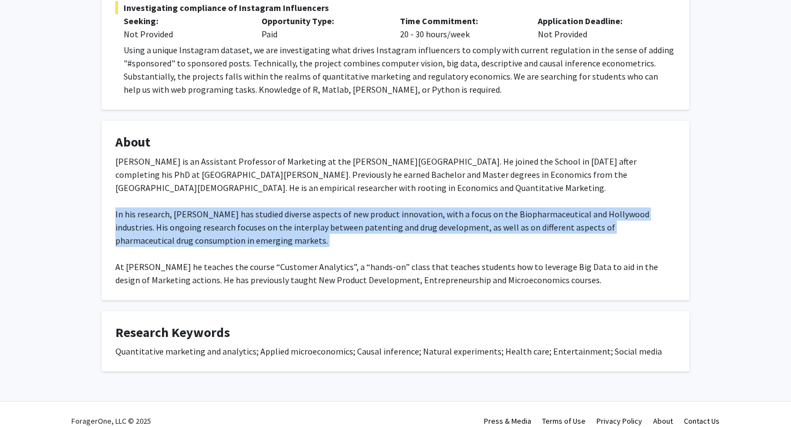
click at [271, 206] on div "Manuel Hermosilla is an Assistant Professor of Marketing at the Carey Business …" at bounding box center [395, 221] width 560 height 132
click at [272, 206] on div "Manuel Hermosilla is an Assistant Professor of Marketing at the Carey Business …" at bounding box center [395, 221] width 560 height 132
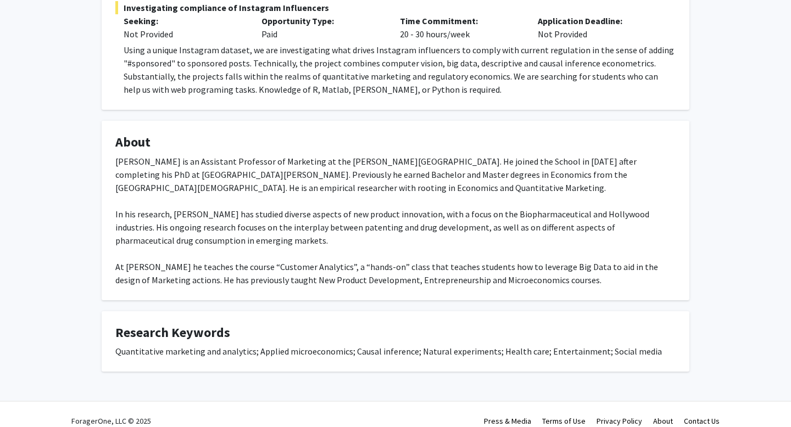
click at [272, 206] on div "Manuel Hermosilla is an Assistant Professor of Marketing at the Carey Business …" at bounding box center [395, 221] width 560 height 132
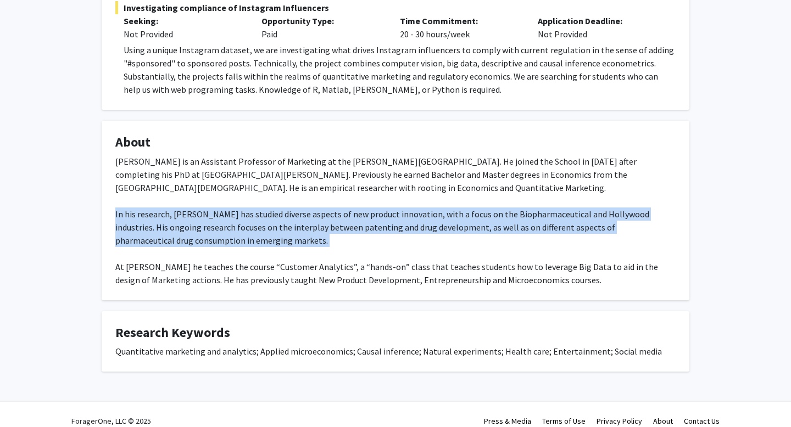
click at [242, 208] on div "Manuel Hermosilla is an Assistant Professor of Marketing at the Carey Business …" at bounding box center [395, 221] width 560 height 132
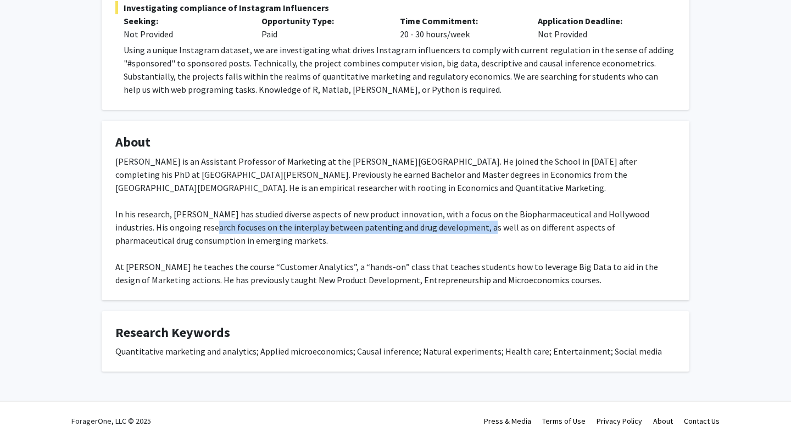
drag, startPoint x: 162, startPoint y: 211, endPoint x: 438, endPoint y: 217, distance: 276.3
click at [438, 217] on div "Manuel Hermosilla is an Assistant Professor of Marketing at the Carey Business …" at bounding box center [395, 221] width 560 height 132
click at [432, 216] on div "Manuel Hermosilla is an Assistant Professor of Marketing at the Carey Business …" at bounding box center [395, 221] width 560 height 132
drag, startPoint x: 248, startPoint y: 212, endPoint x: 438, endPoint y: 209, distance: 190.6
click at [438, 209] on div "Manuel Hermosilla is an Assistant Professor of Marketing at the Carey Business …" at bounding box center [395, 221] width 560 height 132
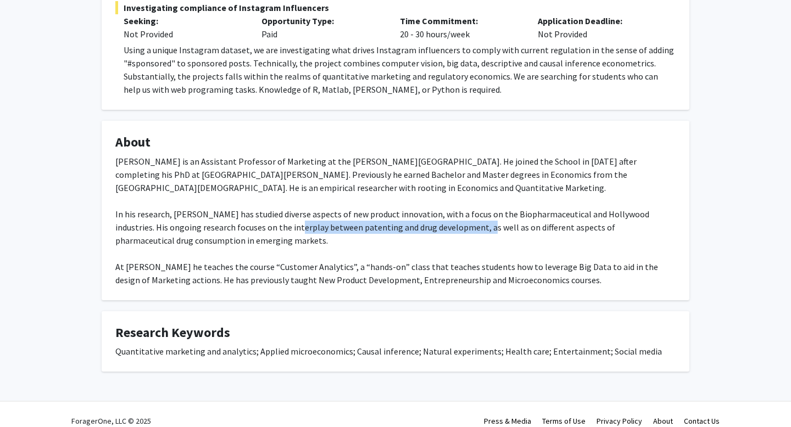
copy div "interplay between patenting and drug development"
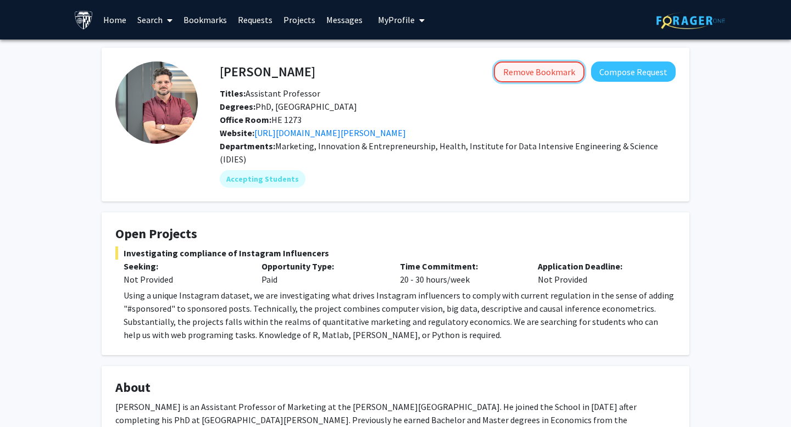
click at [536, 68] on button "Remove Bookmark" at bounding box center [539, 72] width 91 height 21
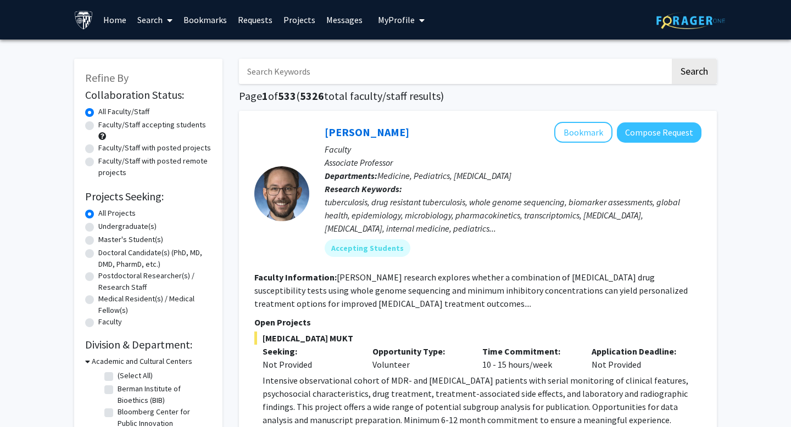
click at [409, 19] on span "My Profile" at bounding box center [396, 19] width 37 height 11
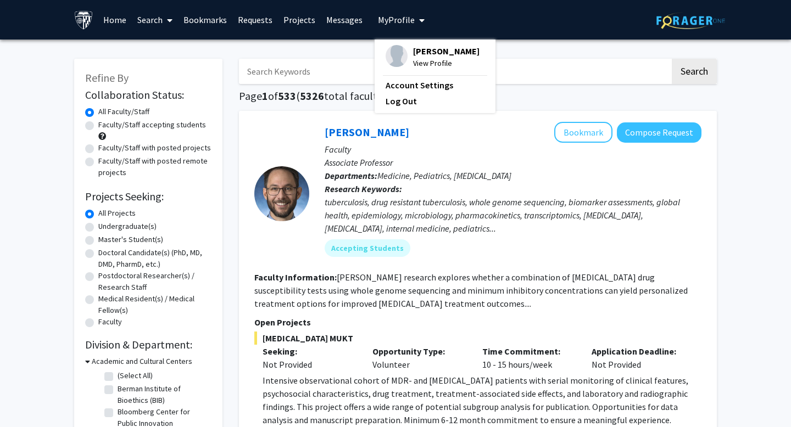
click at [215, 20] on link "Bookmarks" at bounding box center [205, 20] width 54 height 38
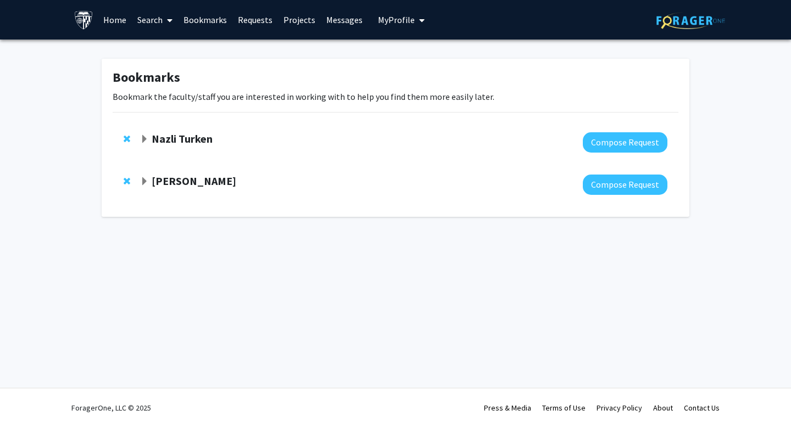
click at [152, 141] on strong "Nazli Turken" at bounding box center [182, 139] width 61 height 14
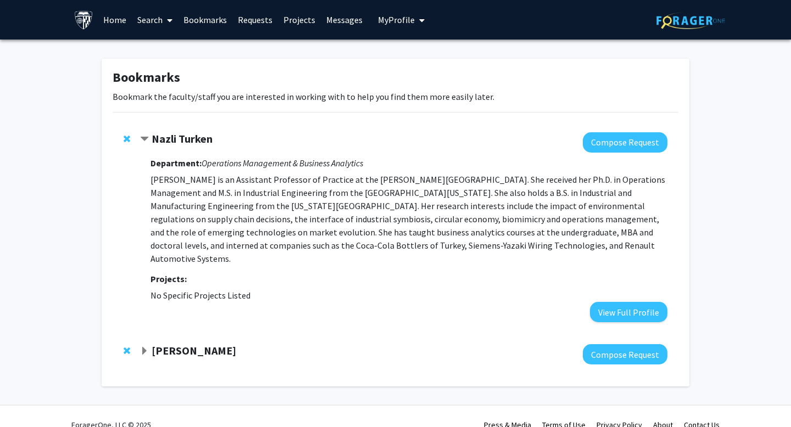
click at [171, 344] on strong "Mario Macis" at bounding box center [194, 351] width 85 height 14
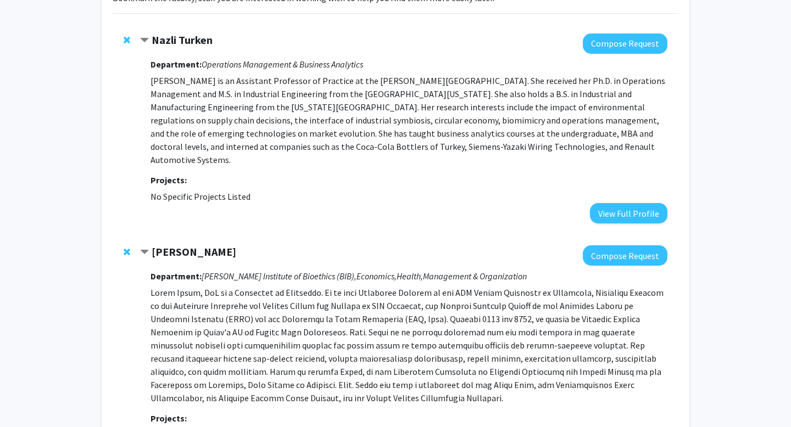
scroll to position [139, 0]
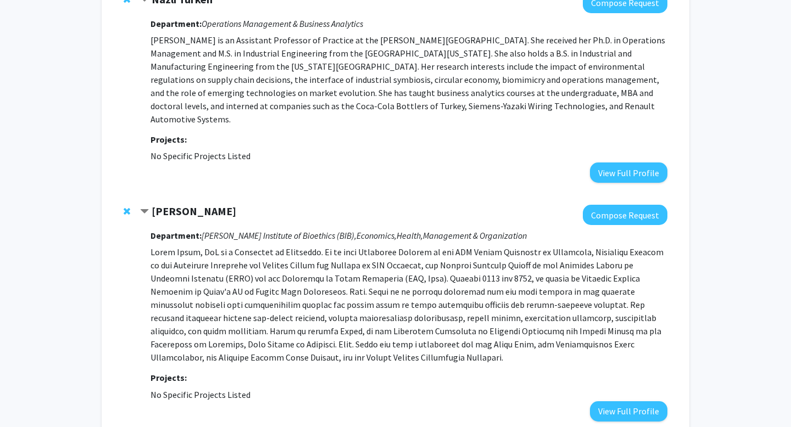
click at [209, 295] on p at bounding box center [408, 304] width 517 height 119
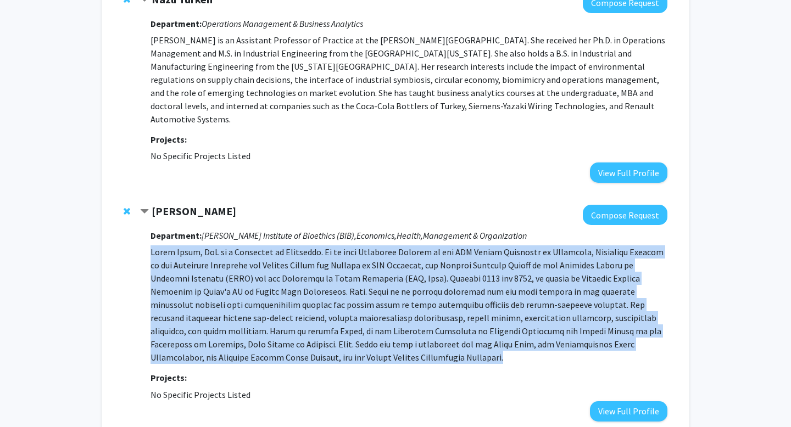
click at [209, 295] on p at bounding box center [408, 304] width 517 height 119
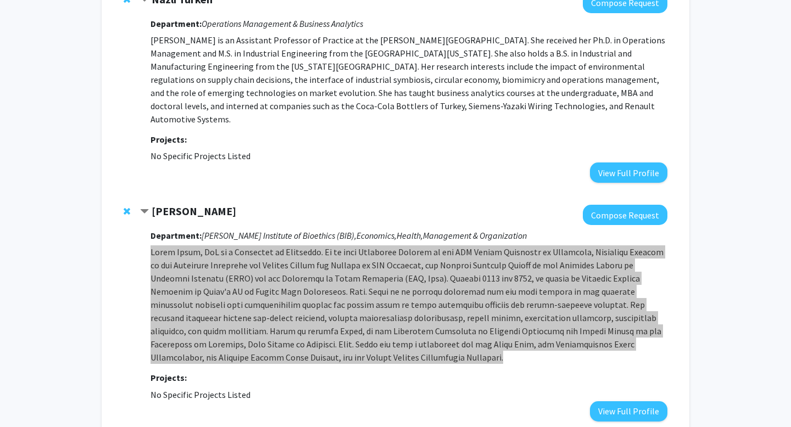
drag, startPoint x: 175, startPoint y: 295, endPoint x: 334, endPoint y: 8, distance: 328.1
